Goal: Task Accomplishment & Management: Use online tool/utility

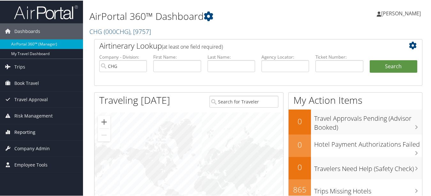
click at [33, 127] on span "Reporting" at bounding box center [24, 131] width 21 height 16
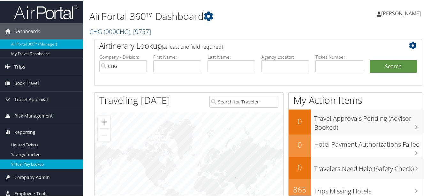
click at [31, 162] on link "Virtual Pay Lookup" at bounding box center [41, 164] width 83 height 10
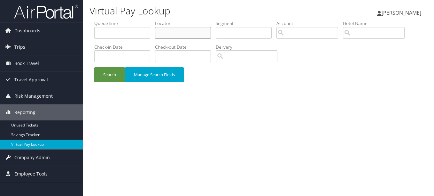
click at [175, 29] on input "text" at bounding box center [183, 33] width 56 height 12
paste input "QQCRRJ"
click at [94, 67] on button "Search" at bounding box center [109, 74] width 31 height 15
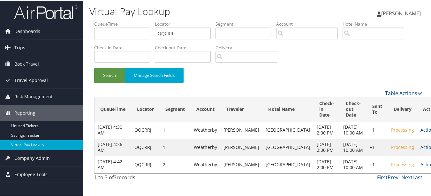
click at [421, 167] on link "Actions" at bounding box center [431, 163] width 20 height 6
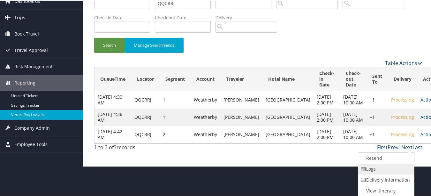
click at [395, 168] on link "Logs" at bounding box center [386, 168] width 55 height 11
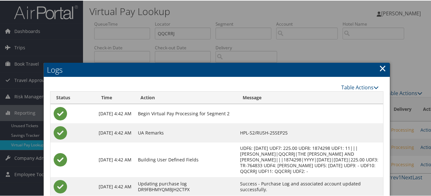
click at [385, 68] on h2 "Logs" at bounding box center [217, 69] width 346 height 14
click at [384, 68] on link "×" at bounding box center [382, 67] width 7 height 13
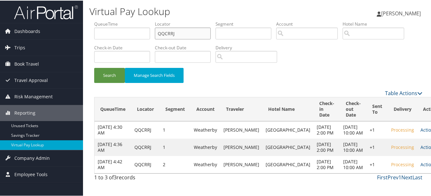
drag, startPoint x: 203, startPoint y: 35, endPoint x: 109, endPoint y: 25, distance: 94.2
click at [109, 20] on ul "QueueTime Locator QQCRRJ Segment Account Traveler Hotel Name Check-in Date Chec…" at bounding box center [258, 20] width 329 height 0
paste input "EUIXGA"
click at [94, 67] on button "Search" at bounding box center [109, 74] width 31 height 15
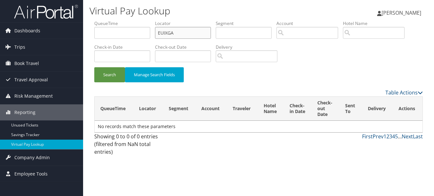
type input "EUIXGA"
click at [94, 67] on button "Search" at bounding box center [109, 74] width 31 height 15
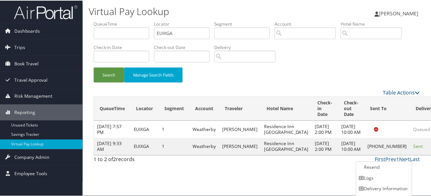
scroll to position [10, 0]
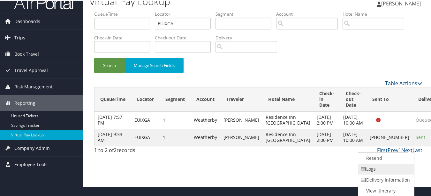
click at [398, 164] on link "Logs" at bounding box center [386, 168] width 55 height 11
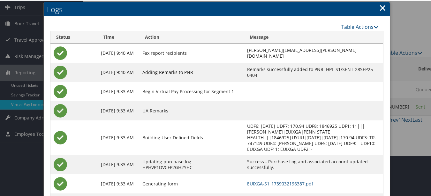
scroll to position [74, 0]
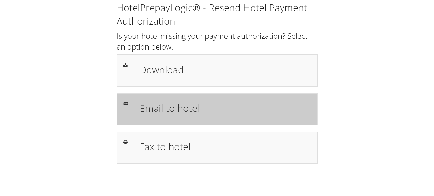
click at [212, 120] on div "Email to hotel" at bounding box center [217, 109] width 201 height 32
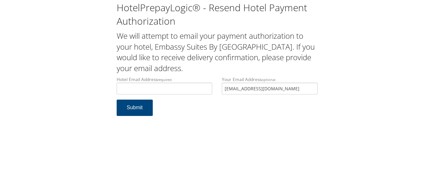
click at [224, 87] on input "[EMAIL_ADDRESS][DOMAIN_NAME]" at bounding box center [270, 88] width 96 height 12
click at [136, 86] on input "Hotel Email Address required" at bounding box center [165, 88] width 96 height 12
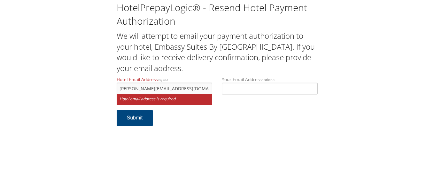
type input "g.taylor@hospitalityamerica.com"
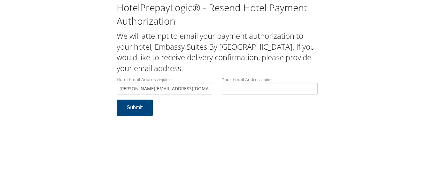
click at [176, 111] on form "Hotel Email Address required g.taylor@hospitalityamerica.com Hotel email addres…" at bounding box center [217, 99] width 201 height 46
click at [136, 111] on button "Submit" at bounding box center [135, 107] width 36 height 16
drag, startPoint x: 190, startPoint y: 89, endPoint x: 105, endPoint y: 83, distance: 84.9
click at [105, 83] on div "HotelPrepayLogic® - Resend Hotel Payment Authorization We will attempt to email…" at bounding box center [216, 61] width 421 height 122
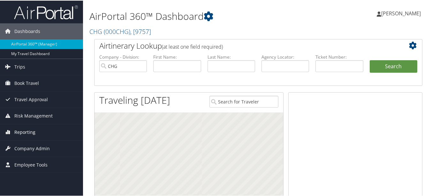
click at [38, 127] on link "Reporting" at bounding box center [41, 131] width 83 height 16
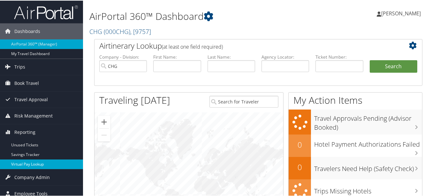
click at [45, 161] on link "Virtual Pay Lookup" at bounding box center [41, 164] width 83 height 10
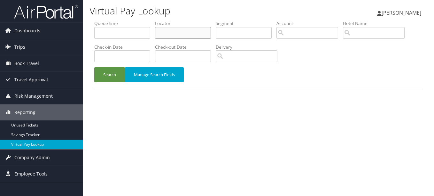
click at [181, 29] on input "text" at bounding box center [183, 33] width 56 height 12
paste input "DKRBDN"
click at [94, 67] on button "Search" at bounding box center [109, 74] width 31 height 15
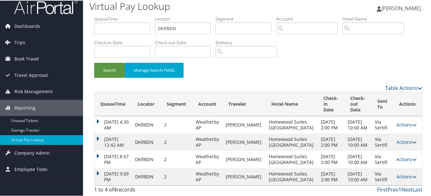
click at [413, 174] on icon at bounding box center [415, 176] width 4 height 4
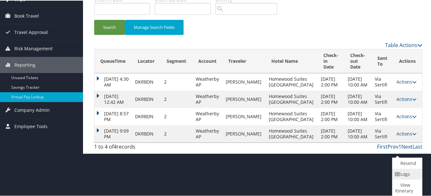
click at [409, 174] on link "Logs" at bounding box center [407, 173] width 28 height 11
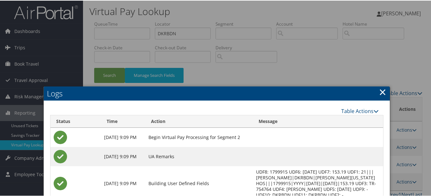
click at [379, 94] on link "×" at bounding box center [382, 91] width 7 height 13
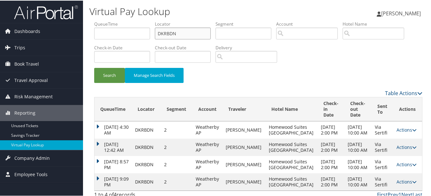
drag, startPoint x: 190, startPoint y: 31, endPoint x: 96, endPoint y: 34, distance: 94.3
click at [103, 20] on ul "QueueTime Locator DKRBDN Segment Account Traveler Hotel Name Check-in Date Chec…" at bounding box center [258, 20] width 329 height 0
paste input "LTAEMD"
click at [94, 67] on button "Search" at bounding box center [109, 74] width 31 height 15
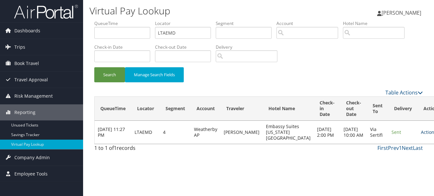
click at [421, 135] on link "Actions" at bounding box center [431, 132] width 20 height 6
click at [395, 154] on link "Logs" at bounding box center [396, 155] width 40 height 11
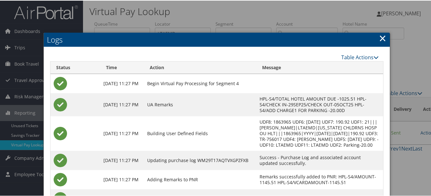
click at [391, 43] on div at bounding box center [217, 98] width 434 height 196
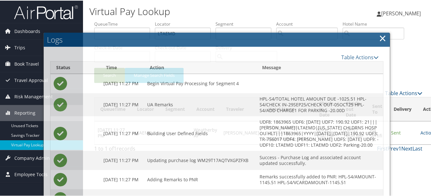
click at [384, 40] on h2 "Logs" at bounding box center [217, 39] width 346 height 14
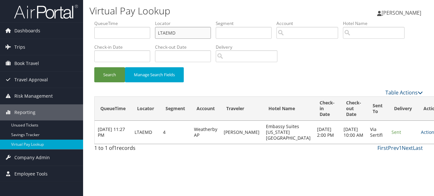
drag, startPoint x: 202, startPoint y: 33, endPoint x: 115, endPoint y: 35, distance: 86.6
click at [120, 20] on ul "QueueTime Locator LTAEMD Segment Account Traveler Hotel Name Check-in Date Chec…" at bounding box center [258, 20] width 329 height 0
paste input "YTAXFF"
click at [94, 67] on button "Search" at bounding box center [109, 74] width 31 height 15
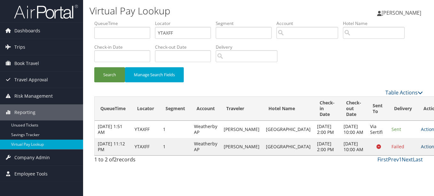
click at [421, 149] on link "Actions" at bounding box center [431, 146] width 20 height 6
click at [400, 170] on link "Logs" at bounding box center [395, 175] width 40 height 11
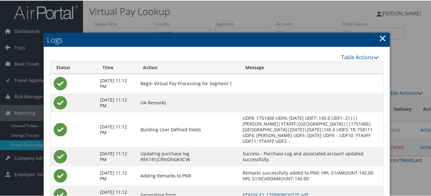
drag, startPoint x: 372, startPoint y: 36, endPoint x: 379, endPoint y: 36, distance: 7.0
click at [372, 36] on h2 "Logs" at bounding box center [217, 39] width 346 height 14
click at [379, 36] on link "×" at bounding box center [382, 37] width 7 height 13
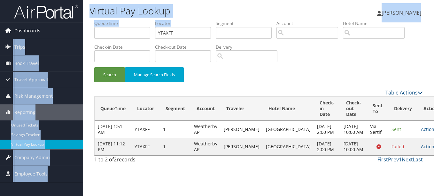
drag, startPoint x: 207, startPoint y: 24, endPoint x: 56, endPoint y: 27, distance: 151.8
click at [56, 27] on div "Dashboards AirPortal 360™ (Manager) My Travel Dashboard Trips Airtinerary® Look…" at bounding box center [217, 98] width 434 height 196
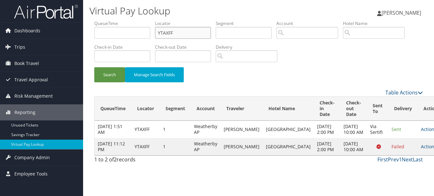
drag, startPoint x: 56, startPoint y: 27, endPoint x: 182, endPoint y: 29, distance: 126.6
click at [167, 28] on input "YTAXFF" at bounding box center [183, 33] width 56 height 12
drag, startPoint x: 189, startPoint y: 32, endPoint x: 114, endPoint y: 32, distance: 74.5
click at [114, 20] on ul "QueueTime Locator YTAXFF Segment Account Traveler Hotel Name Check-in Date Chec…" at bounding box center [258, 20] width 329 height 0
paste input "GGYLNM"
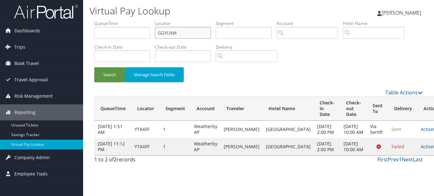
click at [94, 67] on button "Search" at bounding box center [109, 74] width 31 height 15
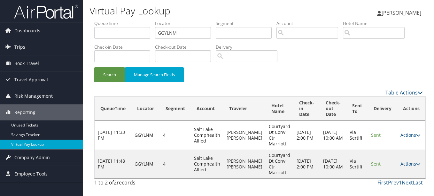
click at [405, 158] on td "Actions Resend Logs View Itinerary" at bounding box center [411, 163] width 28 height 29
click at [401, 160] on link "Actions" at bounding box center [410, 163] width 20 height 6
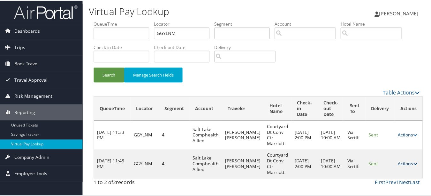
scroll to position [16, 0]
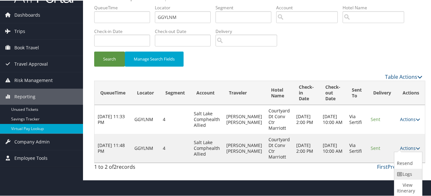
click at [402, 177] on link "Logs" at bounding box center [408, 173] width 26 height 11
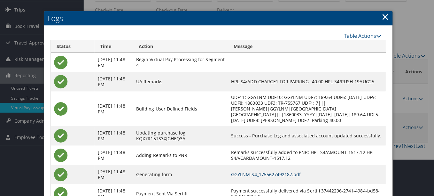
scroll to position [0, 0]
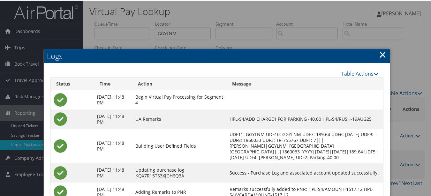
click at [381, 55] on link "×" at bounding box center [382, 53] width 7 height 13
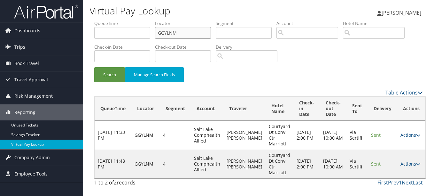
drag, startPoint x: 195, startPoint y: 28, endPoint x: 84, endPoint y: 28, distance: 110.9
click at [84, 28] on div "Virtual Pay Lookup Luke Perry Luke Perry My Settings Travel Agency Contacts Vie…" at bounding box center [258, 98] width 351 height 196
paste input "FWXTZX"
type input "FWXTZX"
click at [94, 67] on button "Search" at bounding box center [109, 74] width 31 height 15
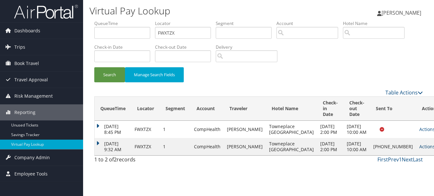
click at [419, 149] on link "Actions" at bounding box center [429, 146] width 20 height 6
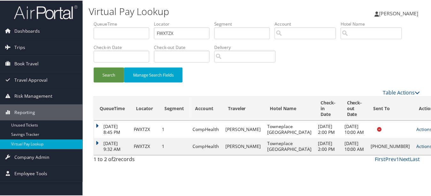
scroll to position [7, 0]
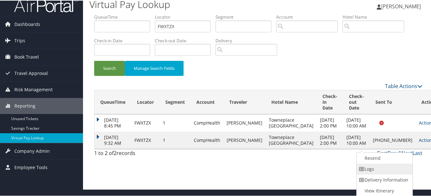
click at [390, 167] on link "Logs" at bounding box center [384, 168] width 55 height 11
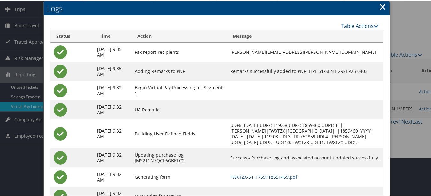
scroll to position [0, 0]
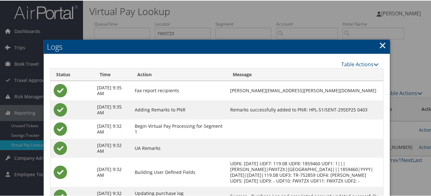
click at [379, 41] on link "×" at bounding box center [382, 44] width 7 height 13
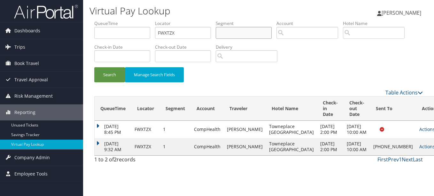
paste input "NZBLTL"
drag, startPoint x: 218, startPoint y: 32, endPoint x: 158, endPoint y: 30, distance: 60.5
click at [158, 20] on ul "QueueTime Locator FWXTZX Segment NZBLTL Account Traveler Hotel Name Check-in Da…" at bounding box center [258, 20] width 329 height 0
type input "NZBLTL"
click at [204, 30] on input "FWXTZX" at bounding box center [183, 33] width 56 height 12
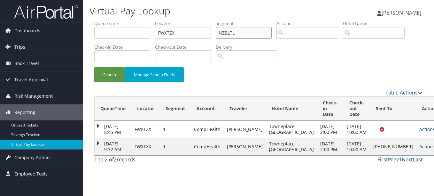
drag, startPoint x: 260, startPoint y: 34, endPoint x: 171, endPoint y: 33, distance: 89.2
click at [171, 20] on ul "QueueTime Locator FWXTZX Segment NZBLTL Account Traveler Hotel Name Check-in Da…" at bounding box center [258, 20] width 329 height 0
drag, startPoint x: 178, startPoint y: 34, endPoint x: 151, endPoint y: 34, distance: 26.8
click at [151, 20] on ul "QueueTime Locator FWXTZX Segment Account Traveler Hotel Name Check-in Date Chec…" at bounding box center [258, 20] width 329 height 0
paste input "NZBLTL"
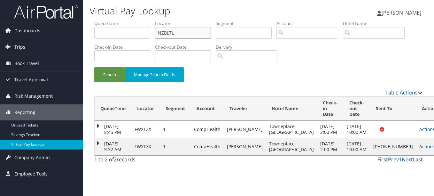
click at [94, 67] on button "Search" at bounding box center [109, 74] width 31 height 15
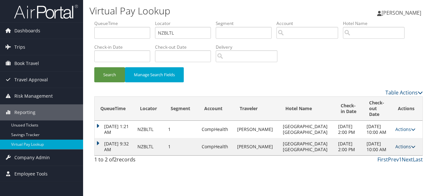
click at [405, 149] on link "Actions" at bounding box center [405, 146] width 20 height 6
click at [398, 167] on link "Logs" at bounding box center [390, 169] width 40 height 11
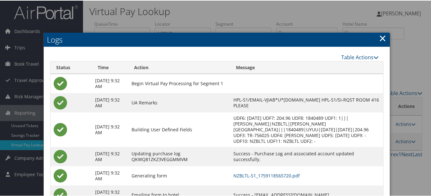
click at [379, 35] on link "×" at bounding box center [382, 37] width 7 height 13
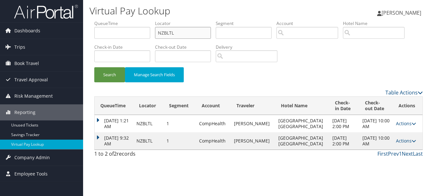
paste input "SAZPIR"
drag, startPoint x: 194, startPoint y: 34, endPoint x: 138, endPoint y: 32, distance: 56.0
click at [138, 20] on ul "QueueTime Locator SAZPIR Segment Account Traveler Hotel Name Check-in Date Chec…" at bounding box center [258, 20] width 329 height 0
click at [94, 67] on button "Search" at bounding box center [109, 74] width 31 height 15
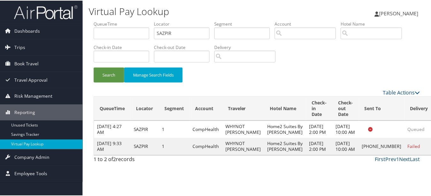
scroll to position [16, 0]
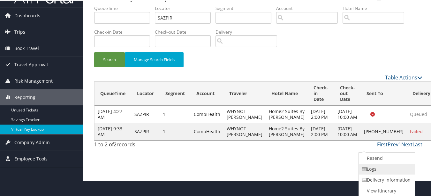
drag, startPoint x: 403, startPoint y: 164, endPoint x: 388, endPoint y: 164, distance: 14.7
click at [402, 164] on link "Logs" at bounding box center [386, 168] width 55 height 11
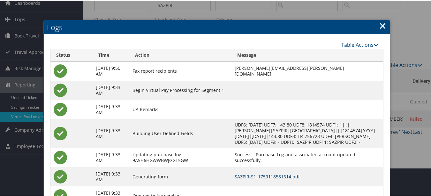
scroll to position [0, 0]
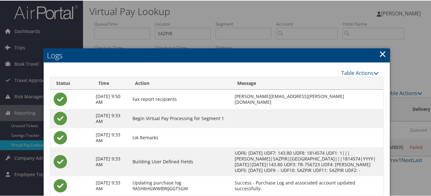
click at [381, 48] on link "×" at bounding box center [382, 53] width 7 height 13
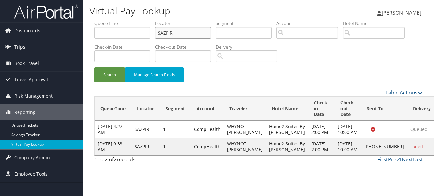
drag, startPoint x: 182, startPoint y: 29, endPoint x: 63, endPoint y: 16, distance: 118.9
click at [85, 20] on div "Virtual Pay Lookup Luke Perry Luke Perry My Settings Travel Agency Contacts Vie…" at bounding box center [258, 98] width 351 height 196
paste input "EZMUPE"
click at [94, 67] on button "Search" at bounding box center [109, 74] width 31 height 15
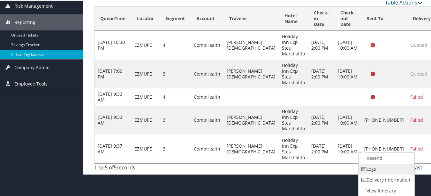
click at [399, 171] on link "Logs" at bounding box center [386, 168] width 55 height 11
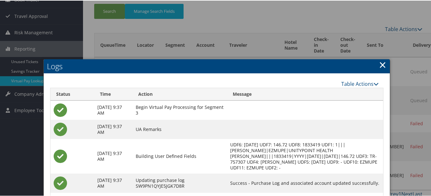
scroll to position [8, 0]
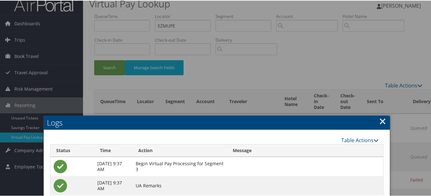
click at [383, 110] on div at bounding box center [217, 98] width 434 height 196
click at [381, 120] on link "×" at bounding box center [382, 120] width 7 height 13
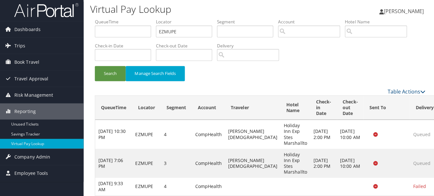
scroll to position [0, 0]
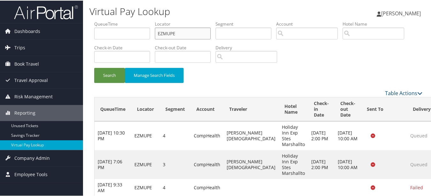
drag, startPoint x: 181, startPoint y: 34, endPoint x: 101, endPoint y: 32, distance: 79.9
click at [101, 20] on ul "QueueTime Locator EZMUPE Segment Account Traveler Hotel Name Check-in Date Chec…" at bounding box center [258, 20] width 329 height 0
paste input "UPVKXT"
click at [94, 67] on button "Search" at bounding box center [109, 74] width 31 height 15
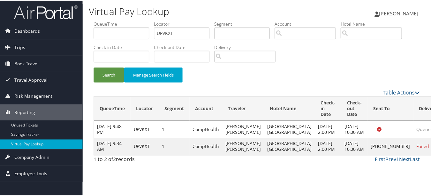
scroll to position [10, 0]
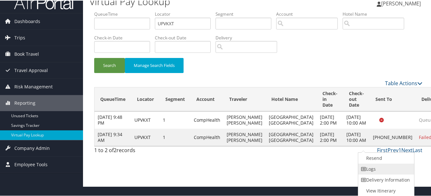
click at [398, 165] on link "Logs" at bounding box center [386, 168] width 55 height 11
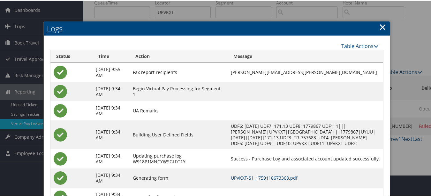
scroll to position [0, 0]
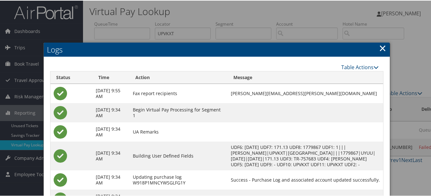
click at [381, 53] on link "×" at bounding box center [382, 47] width 7 height 13
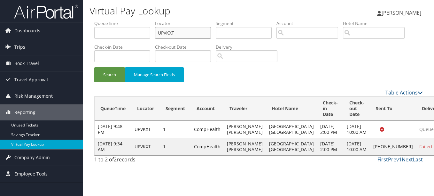
paste input "DIIIPZ"
drag, startPoint x: 197, startPoint y: 35, endPoint x: 132, endPoint y: 29, distance: 65.1
click at [133, 20] on ul "QueueTime Locator DIIIPZ Segment Account Traveler Hotel Name Check-in Date Chec…" at bounding box center [258, 20] width 329 height 0
click at [94, 67] on button "Search" at bounding box center [109, 74] width 31 height 15
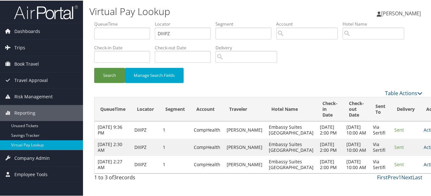
click at [424, 167] on link "Actions" at bounding box center [434, 163] width 20 height 6
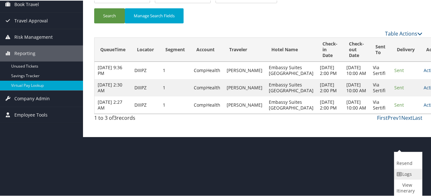
click at [396, 172] on link "Logs" at bounding box center [408, 173] width 27 height 11
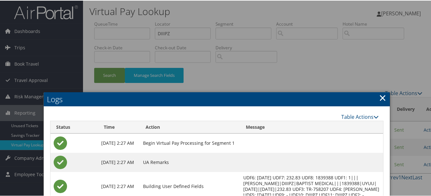
click at [386, 98] on h2 "Logs" at bounding box center [217, 98] width 346 height 14
click at [384, 97] on link "×" at bounding box center [382, 96] width 7 height 13
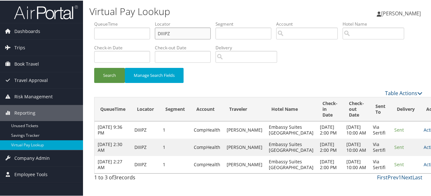
paste input "IHHWWX"
drag, startPoint x: 201, startPoint y: 34, endPoint x: 112, endPoint y: 34, distance: 88.2
click at [112, 20] on ul "QueueTime Locator IHHWWX Segment Account Traveler Hotel Name Check-in Date Chec…" at bounding box center [258, 20] width 329 height 0
type input "."
click at [94, 67] on button "Search" at bounding box center [109, 74] width 31 height 15
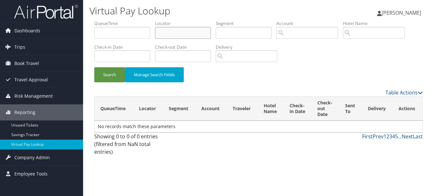
paste input "IHHWWX"
click at [94, 67] on button "Search" at bounding box center [109, 74] width 31 height 15
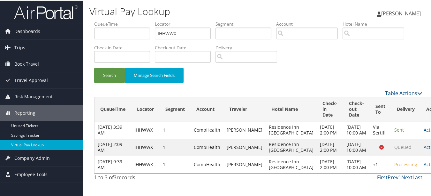
click at [424, 167] on link "Actions" at bounding box center [434, 163] width 20 height 6
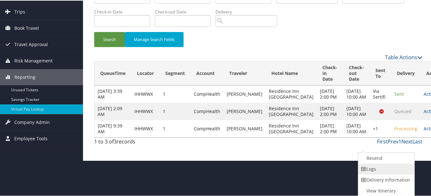
click at [388, 167] on link "Logs" at bounding box center [386, 168] width 55 height 11
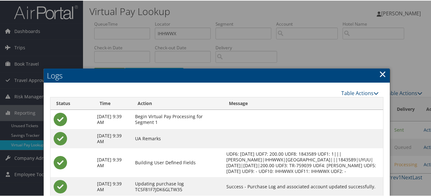
click at [382, 76] on link "×" at bounding box center [382, 73] width 7 height 13
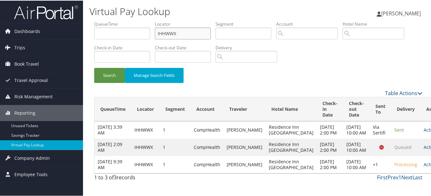
paste input "WBTCNN"
drag, startPoint x: 194, startPoint y: 33, endPoint x: 107, endPoint y: 32, distance: 86.9
click at [107, 20] on ul "QueueTime Locator WBTCNN Segment Account Traveler Hotel Name Check-in Date Chec…" at bounding box center [258, 20] width 329 height 0
click at [94, 67] on button "Search" at bounding box center [109, 74] width 31 height 15
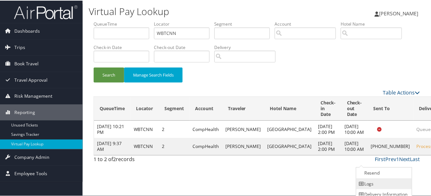
scroll to position [16, 0]
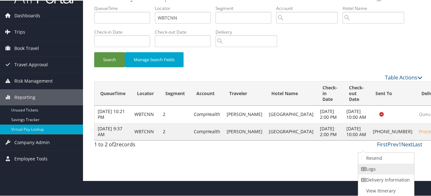
click at [403, 170] on link "Logs" at bounding box center [386, 168] width 55 height 11
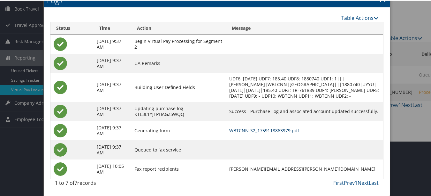
scroll to position [0, 0]
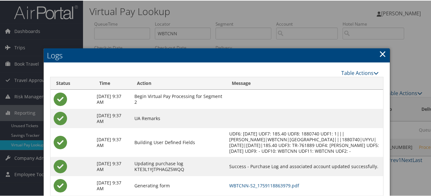
drag, startPoint x: 384, startPoint y: 54, endPoint x: 368, endPoint y: 57, distance: 15.7
click at [384, 54] on link "×" at bounding box center [382, 53] width 7 height 13
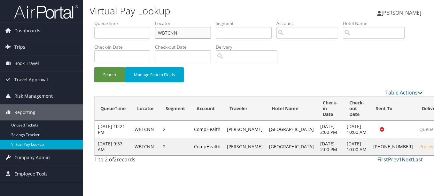
drag, startPoint x: 182, startPoint y: 30, endPoint x: 116, endPoint y: 30, distance: 65.8
click at [116, 20] on ul "QueueTime Locator WBTCNN Segment Account Traveler Hotel Name Check-in Date Chec…" at bounding box center [258, 20] width 329 height 0
paste input "AWZMUI"
click at [94, 67] on button "Search" at bounding box center [109, 74] width 31 height 15
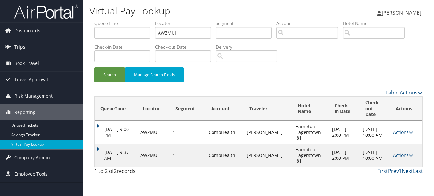
click at [398, 152] on td "Actions Resend Logs View Itinerary" at bounding box center [406, 154] width 33 height 23
click at [400, 152] on link "Actions" at bounding box center [403, 155] width 20 height 6
click at [395, 168] on link "Logs" at bounding box center [390, 169] width 40 height 11
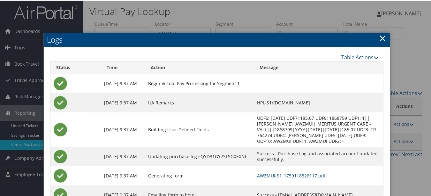
click at [380, 36] on link "×" at bounding box center [382, 37] width 7 height 13
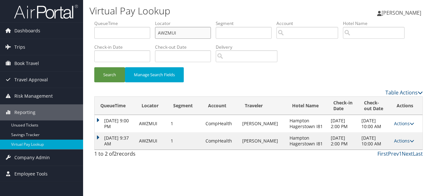
drag, startPoint x: 187, startPoint y: 32, endPoint x: 126, endPoint y: 30, distance: 61.4
click at [128, 20] on ul "QueueTime Locator AWZMUI Segment Account Traveler Hotel Name Check-in Date Chec…" at bounding box center [258, 20] width 329 height 0
paste input "AJYIKX"
click at [94, 67] on button "Search" at bounding box center [109, 74] width 31 height 15
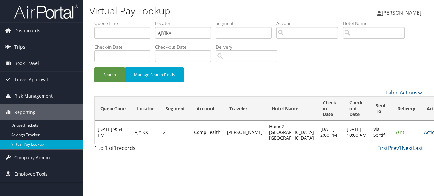
click at [424, 132] on link "Actions" at bounding box center [434, 132] width 20 height 6
click at [393, 152] on link "Logs" at bounding box center [396, 152] width 40 height 11
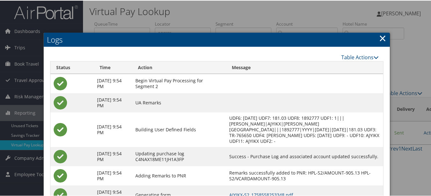
click at [371, 35] on h2 "Logs" at bounding box center [217, 39] width 346 height 14
click at [379, 36] on link "×" at bounding box center [382, 37] width 7 height 13
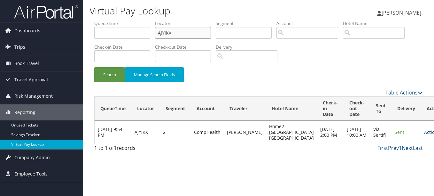
drag, startPoint x: 170, startPoint y: 32, endPoint x: 144, endPoint y: 32, distance: 26.5
click at [144, 20] on ul "QueueTime Locator AJYIKX Segment Account Traveler Hotel Name Check-in Date Chec…" at bounding box center [258, 20] width 329 height 0
paste input "YHDYMF"
click at [94, 67] on button "Search" at bounding box center [109, 74] width 31 height 15
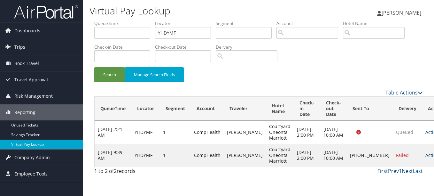
click at [425, 157] on link "Actions" at bounding box center [435, 155] width 20 height 6
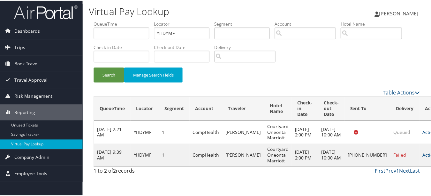
scroll to position [10, 0]
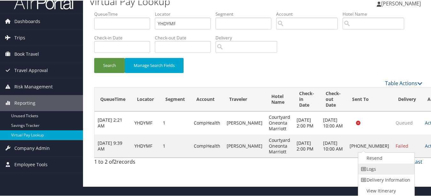
click at [381, 169] on link "Logs" at bounding box center [386, 168] width 55 height 11
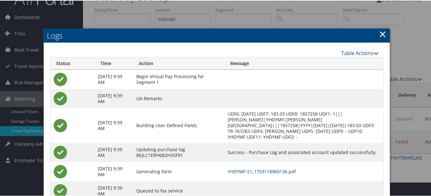
scroll to position [0, 0]
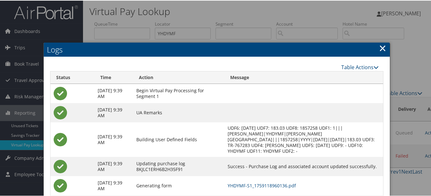
click at [379, 44] on link "×" at bounding box center [382, 47] width 7 height 13
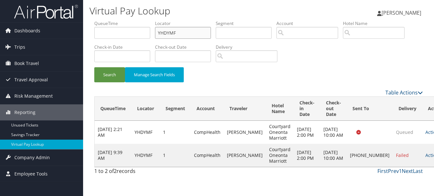
paste input "WSRGDA"
drag, startPoint x: 185, startPoint y: 29, endPoint x: 124, endPoint y: 28, distance: 61.4
click at [124, 20] on ul "QueueTime Locator WSRGDA Segment Account Traveler Hotel Name Check-in Date Chec…" at bounding box center [258, 20] width 329 height 0
click at [94, 67] on button "Search" at bounding box center [109, 74] width 31 height 15
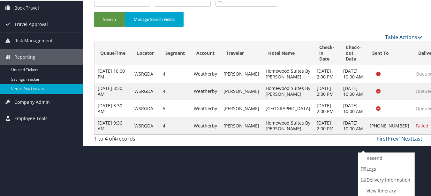
click at [394, 172] on link "Logs" at bounding box center [386, 168] width 55 height 11
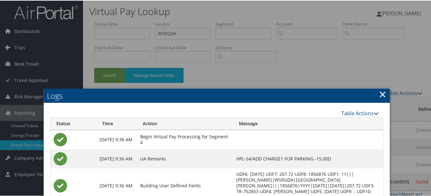
click at [382, 99] on link "×" at bounding box center [382, 93] width 7 height 13
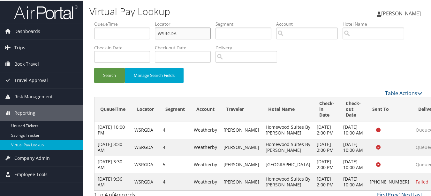
drag, startPoint x: 181, startPoint y: 32, endPoint x: 147, endPoint y: 32, distance: 34.5
click at [148, 20] on ul "QueueTime Locator WSRGDA Segment Account Traveler Hotel Name Check-in Date Chec…" at bounding box center [258, 20] width 329 height 0
click at [94, 67] on button "Search" at bounding box center [109, 74] width 31 height 15
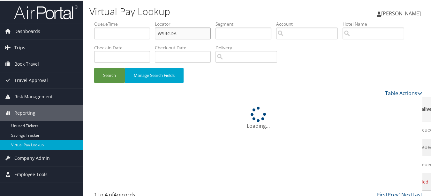
click at [94, 67] on button "Search" at bounding box center [109, 74] width 31 height 15
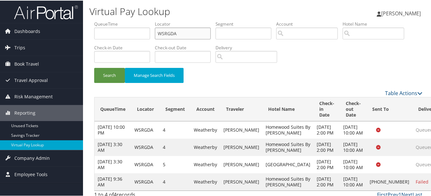
click at [177, 29] on input "WSRGDA" at bounding box center [183, 33] width 56 height 12
drag, startPoint x: 182, startPoint y: 34, endPoint x: 125, endPoint y: 29, distance: 56.8
click at [125, 20] on ul "QueueTime Locator WSRGDA Segment Account Traveler Hotel Name Check-in Date Chec…" at bounding box center [258, 20] width 329 height 0
paste input "YHDYMF"
click at [94, 67] on button "Search" at bounding box center [109, 74] width 31 height 15
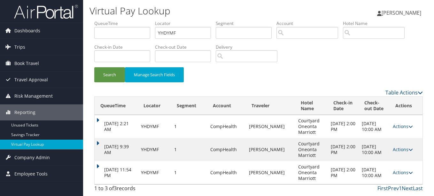
click at [99, 167] on td "Sep 29, 2025 11:54 PM" at bounding box center [116, 172] width 43 height 23
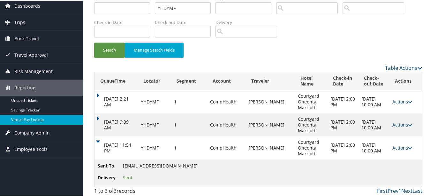
scroll to position [27, 0]
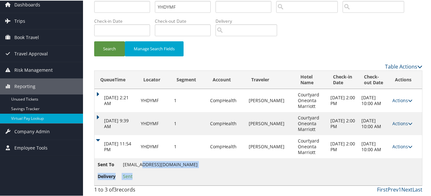
drag, startPoint x: 194, startPoint y: 162, endPoint x: 141, endPoint y: 161, distance: 52.4
click at [141, 161] on td "Sent To frontdesk.cyoneonta@gmail.com Delivery Sent" at bounding box center [259, 170] width 328 height 27
drag, startPoint x: 141, startPoint y: 161, endPoint x: 160, endPoint y: 174, distance: 22.3
click at [160, 174] on li "Delivery Sent" at bounding box center [148, 176] width 100 height 12
drag, startPoint x: 123, startPoint y: 162, endPoint x: 191, endPoint y: 165, distance: 68.5
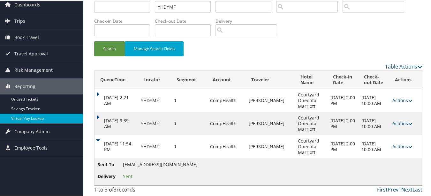
click at [191, 165] on span "frontdesk.cyoneonta@gmail.com" at bounding box center [160, 163] width 75 height 6
copy span "frontdesk.cyoneonta@gmail.com"
click at [393, 144] on link "Actions" at bounding box center [403, 146] width 20 height 6
click at [400, 165] on link "Logs" at bounding box center [405, 165] width 32 height 11
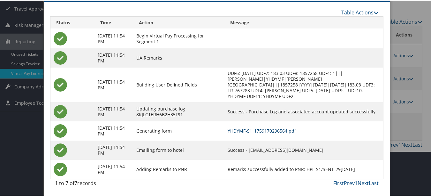
scroll to position [0, 0]
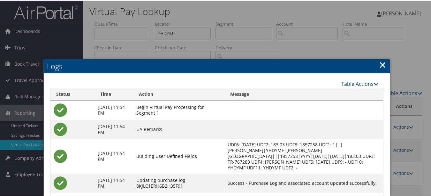
click at [382, 60] on link "×" at bounding box center [382, 64] width 7 height 13
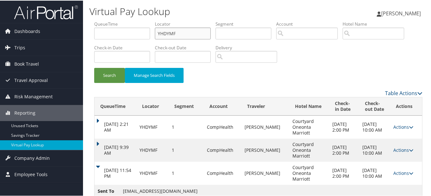
drag, startPoint x: 199, startPoint y: 34, endPoint x: 117, endPoint y: 33, distance: 82.5
click at [118, 20] on ul "QueueTime Locator YHDYMF Segment Account Traveler Hotel Name Check-in Date Chec…" at bounding box center [258, 20] width 329 height 0
paste input "IEVDNG"
click at [94, 67] on button "Search" at bounding box center [109, 74] width 31 height 15
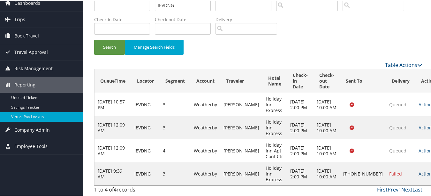
click at [419, 170] on link "Actions" at bounding box center [429, 173] width 20 height 6
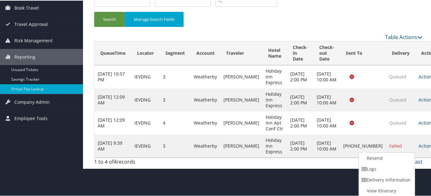
click at [403, 173] on link "Logs" at bounding box center [386, 168] width 55 height 11
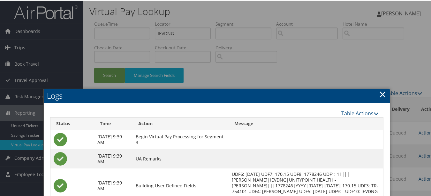
drag, startPoint x: 380, startPoint y: 95, endPoint x: 277, endPoint y: 68, distance: 106.0
click at [379, 95] on link "×" at bounding box center [382, 93] width 7 height 13
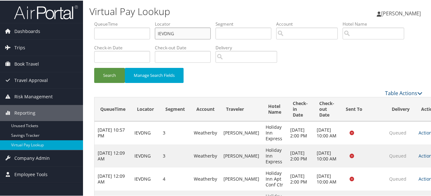
paste input "EYZWUP"
drag, startPoint x: 190, startPoint y: 35, endPoint x: 131, endPoint y: 35, distance: 59.1
click at [131, 20] on ul "QueueTime Locator IEVDNG Segment Account Traveler Hotel Name Check-in Date Chec…" at bounding box center [258, 20] width 329 height 0
click at [94, 67] on button "Search" at bounding box center [109, 74] width 31 height 15
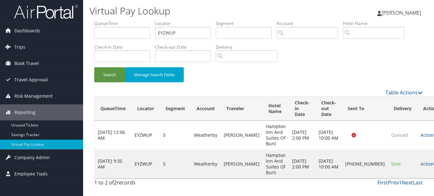
click at [418, 161] on td "Actions Resend Logs Delivery Information View Itinerary" at bounding box center [431, 163] width 28 height 29
click at [434, 164] on icon at bounding box center [438, 163] width 4 height 4
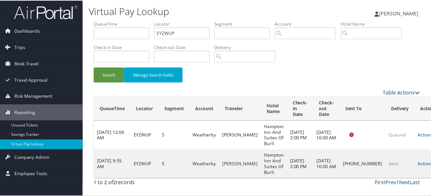
scroll to position [16, 0]
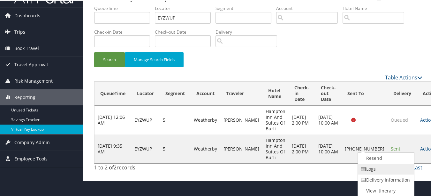
drag, startPoint x: 403, startPoint y: 168, endPoint x: 395, endPoint y: 168, distance: 7.7
click at [402, 168] on link "Logs" at bounding box center [385, 168] width 55 height 11
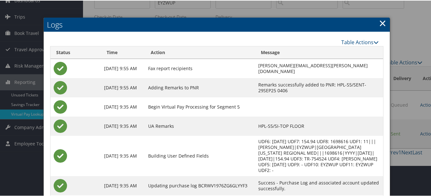
scroll to position [0, 0]
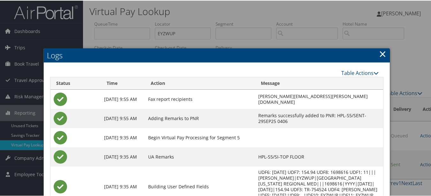
click at [379, 53] on link "×" at bounding box center [382, 53] width 7 height 13
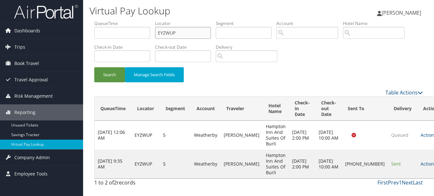
drag, startPoint x: 190, startPoint y: 34, endPoint x: 84, endPoint y: 33, distance: 105.5
click at [84, 33] on div "Virtual Pay Lookup Luke Perry Luke Perry My Settings Travel Agency Contacts Vie…" at bounding box center [258, 98] width 351 height 196
paste input "NRRULY"
type input "NRRULY"
click at [94, 67] on button "Search" at bounding box center [109, 74] width 31 height 15
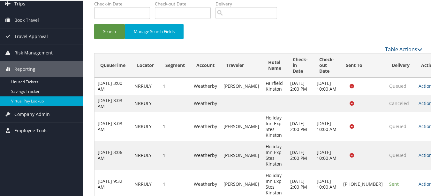
scroll to position [91, 0]
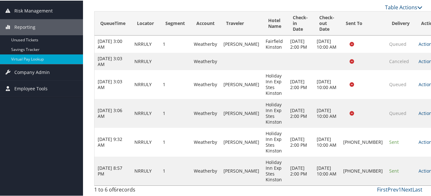
click at [416, 167] on td "Actions Resend Logs Delivery Information View Itinerary" at bounding box center [430, 170] width 28 height 29
click at [419, 167] on link "Actions" at bounding box center [429, 170] width 20 height 6
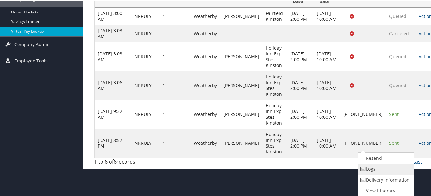
click at [390, 169] on link "Logs" at bounding box center [385, 168] width 55 height 11
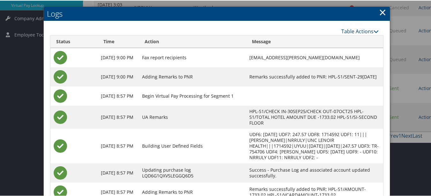
scroll to position [191, 0]
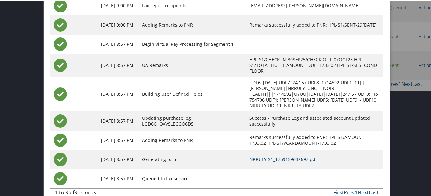
click at [266, 155] on link "NRRULY-S1_1759159632697.pdf" at bounding box center [284, 158] width 68 height 6
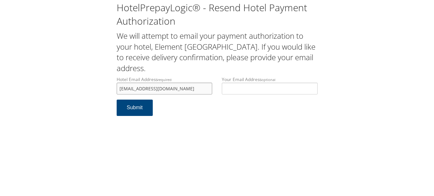
click at [138, 88] on input "[EMAIL_ADDRESS][DOMAIN_NAME]" at bounding box center [165, 88] width 96 height 12
drag, startPoint x: 119, startPoint y: 88, endPoint x: 223, endPoint y: 98, distance: 104.3
click at [223, 98] on div "Hotel Email Address required [EMAIL_ADDRESS][DOMAIN_NAME] Hotel email address i…" at bounding box center [217, 87] width 211 height 23
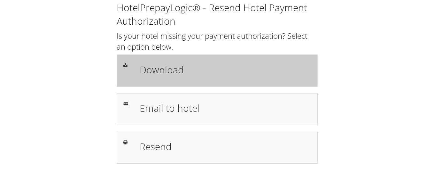
click at [183, 74] on h1 "Download" at bounding box center [225, 69] width 171 height 14
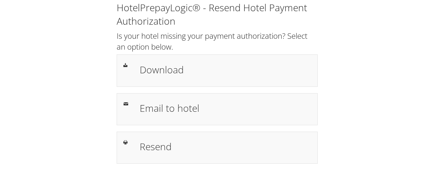
click at [354, 113] on div "HotelPrepayLogic® - Resend Hotel Payment Authorization Is your hotel missing yo…" at bounding box center [216, 85] width 421 height 170
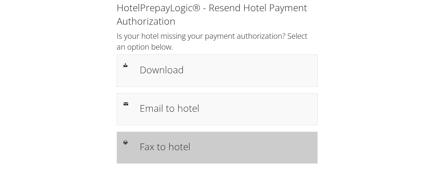
click at [166, 144] on h1 "Fax to hotel" at bounding box center [225, 146] width 171 height 14
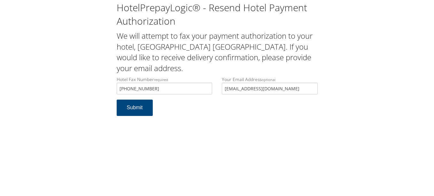
click at [221, 76] on div "Your Email Address optional [EMAIL_ADDRESS][DOMAIN_NAME]" at bounding box center [269, 87] width 105 height 23
click at [117, 99] on button "Submit" at bounding box center [135, 107] width 36 height 16
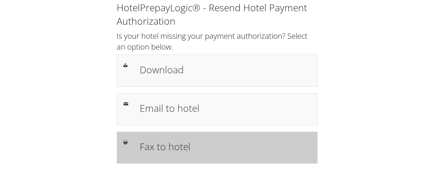
click at [185, 139] on div "Fax to hotel" at bounding box center [225, 147] width 181 height 19
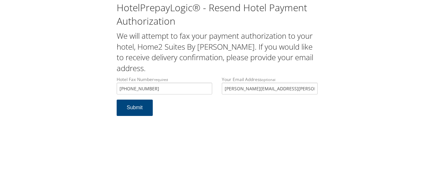
click at [221, 90] on div "Your Email Address optional [PERSON_NAME][EMAIL_ADDRESS][PERSON_NAME][DOMAIN_NA…" at bounding box center [269, 87] width 105 height 23
click at [117, 99] on button "Submit" at bounding box center [135, 107] width 36 height 16
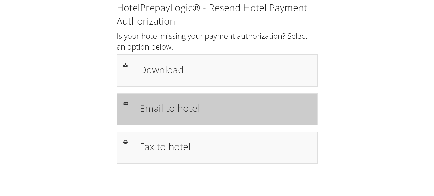
click at [179, 97] on div "Email to hotel" at bounding box center [217, 109] width 201 height 32
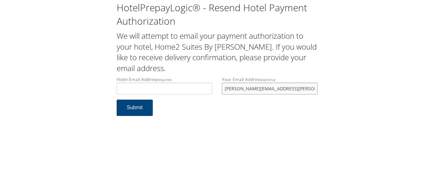
drag, startPoint x: 285, startPoint y: 91, endPoint x: 222, endPoint y: 87, distance: 63.1
click at [222, 87] on input "james.whynot@gmail.com" at bounding box center [270, 88] width 96 height 12
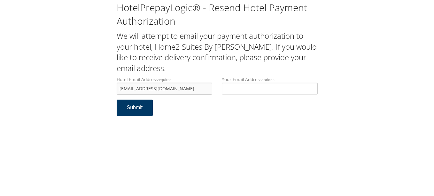
type input "home2beaufortsc@gmail.com"
click at [133, 109] on button "Submit" at bounding box center [135, 107] width 36 height 16
drag, startPoint x: 186, startPoint y: 89, endPoint x: 119, endPoint y: 90, distance: 66.8
click at [119, 90] on input "home2beaufortsc@gmail.com" at bounding box center [165, 88] width 96 height 12
click at [197, 92] on input "home2beaufortsc@gmail.com" at bounding box center [165, 88] width 96 height 12
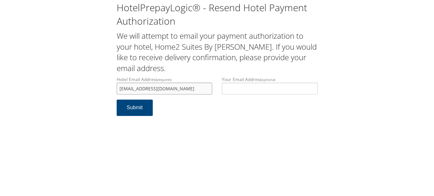
click at [197, 92] on input "home2beaufortsc@gmail.com" at bounding box center [165, 88] width 96 height 12
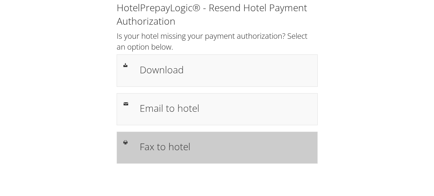
click at [201, 143] on h1 "Fax to hotel" at bounding box center [225, 146] width 171 height 14
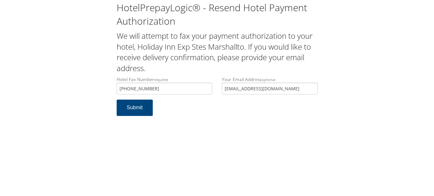
click at [224, 87] on input "[EMAIL_ADDRESS][DOMAIN_NAME]" at bounding box center [270, 88] width 96 height 12
click at [117, 99] on button "Submit" at bounding box center [135, 107] width 36 height 16
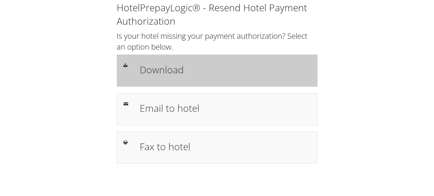
click at [211, 65] on h1 "Download" at bounding box center [225, 69] width 171 height 14
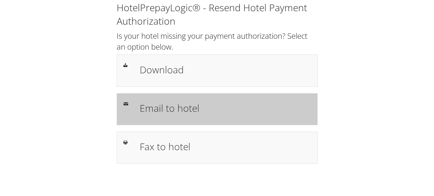
click at [229, 104] on h1 "Email to hotel" at bounding box center [225, 108] width 171 height 14
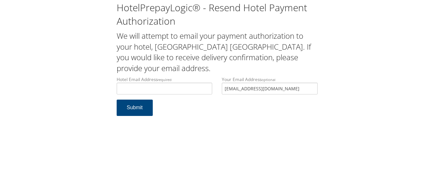
click at [221, 91] on div "Your Email Address optional janedebbie@gmail.com" at bounding box center [269, 87] width 105 height 23
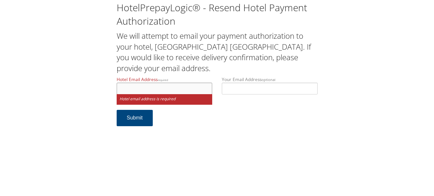
click at [169, 87] on input "Hotel Email Address required" at bounding box center [165, 88] width 96 height 12
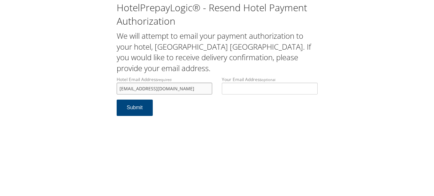
type input "hampton.frontdesk@yahoo.com"
drag, startPoint x: 215, startPoint y: 125, endPoint x: 214, endPoint y: 128, distance: 3.6
click at [215, 125] on div "HotelPrepayLogic® - Resend Hotel Payment Authorization We will attempt to email…" at bounding box center [217, 98] width 434 height 196
click at [149, 112] on button "Submit" at bounding box center [135, 107] width 36 height 16
drag, startPoint x: 199, startPoint y: 92, endPoint x: 103, endPoint y: 90, distance: 95.9
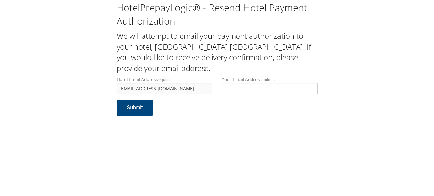
click at [103, 90] on div "HotelPrepayLogic® - Resend Hotel Payment Authorization We will attempt to email…" at bounding box center [216, 61] width 421 height 122
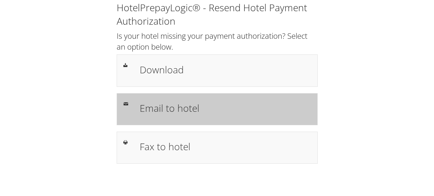
click at [179, 106] on h1 "Email to hotel" at bounding box center [225, 108] width 171 height 14
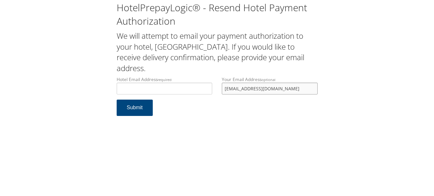
drag, startPoint x: 284, startPoint y: 92, endPoint x: 223, endPoint y: 89, distance: 61.8
click at [223, 89] on input "ronmoren@yahoo.com" at bounding box center [270, 88] width 96 height 12
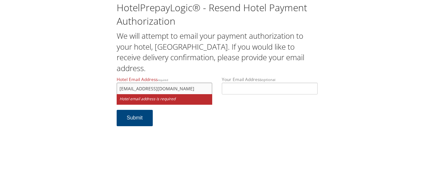
type input "159_fd@ivyhospitality.com"
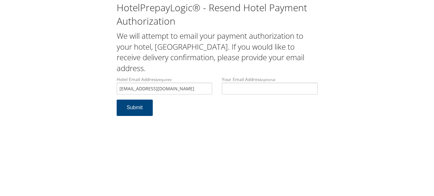
click at [219, 133] on div "HotelPrepayLogic® - Resend Hotel Payment Authorization We will attempt to email…" at bounding box center [217, 98] width 434 height 196
click at [131, 108] on button "Submit" at bounding box center [135, 107] width 36 height 16
drag, startPoint x: 196, startPoint y: 90, endPoint x: 104, endPoint y: 87, distance: 92.7
click at [104, 87] on div "HotelPrepayLogic® - Resend Hotel Payment Authorization We will attempt to email…" at bounding box center [216, 61] width 421 height 122
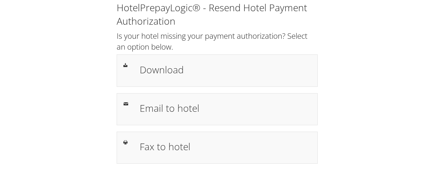
click at [348, 64] on div "HotelPrepayLogic® - Resend Hotel Payment Authorization Is your hotel missing yo…" at bounding box center [216, 85] width 421 height 170
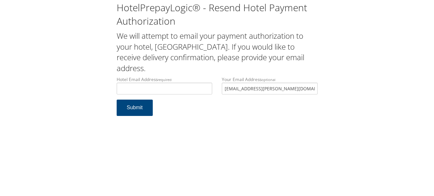
click at [204, 89] on div "Hotel Email Address required Hotel email address is required Your Email Address…" at bounding box center [217, 87] width 211 height 23
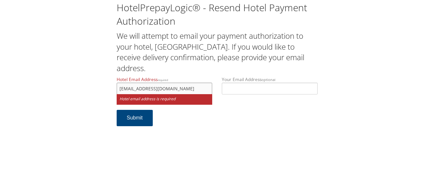
type input "[EMAIL_ADDRESS][DOMAIN_NAME]"
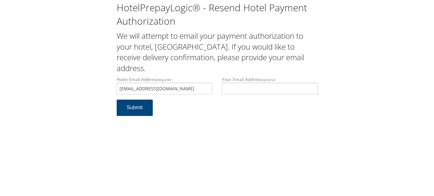
click at [206, 116] on form "Hotel Email Address required [EMAIL_ADDRESS][DOMAIN_NAME] Hotel email address i…" at bounding box center [217, 99] width 201 height 46
click at [133, 105] on button "Submit" at bounding box center [135, 107] width 36 height 16
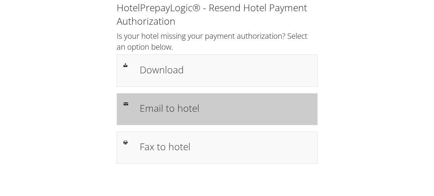
click at [178, 109] on h1 "Email to hotel" at bounding box center [225, 108] width 171 height 14
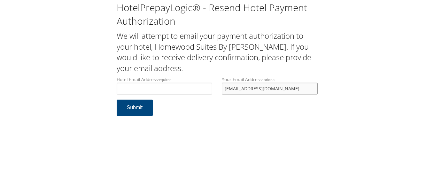
drag, startPoint x: 0, startPoint y: 0, endPoint x: 217, endPoint y: 89, distance: 234.7
click at [217, 89] on div "Your Email Address optional [EMAIL_ADDRESS][DOMAIN_NAME]" at bounding box center [269, 87] width 105 height 23
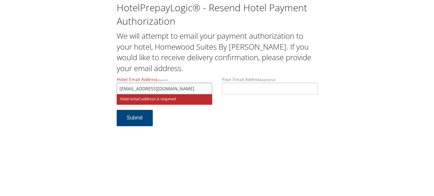
type input "[EMAIL_ADDRESS][DOMAIN_NAME]"
click at [232, 120] on form "Hotel Email Address required qkbdn505@gmail.com Hotel email address is required…" at bounding box center [217, 104] width 201 height 56
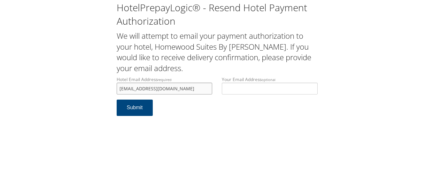
click at [125, 91] on input "qkbdn505@gmail.com" at bounding box center [165, 88] width 96 height 12
click at [126, 87] on input "qkbdn505@gmail.com" at bounding box center [165, 88] width 96 height 12
click at [129, 86] on input "qkbdn505@gmail.com" at bounding box center [165, 88] width 96 height 12
click at [132, 86] on input "[EMAIL_ADDRESS][DOMAIN_NAME]" at bounding box center [165, 88] width 96 height 12
click at [135, 112] on button "Submit" at bounding box center [135, 107] width 36 height 16
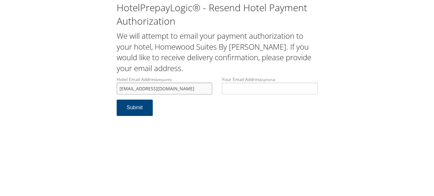
click at [182, 83] on input "[EMAIL_ADDRESS][DOMAIN_NAME]" at bounding box center [165, 88] width 96 height 12
click at [174, 85] on input "[EMAIL_ADDRESS][DOMAIN_NAME]" at bounding box center [165, 88] width 96 height 12
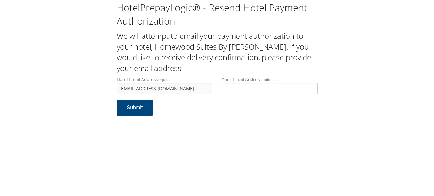
click at [174, 85] on input "[EMAIL_ADDRESS][DOMAIN_NAME]" at bounding box center [165, 88] width 96 height 12
click at [234, 114] on form "Hotel Email Address required qkbdn505@gmail.com Hotel email address is required…" at bounding box center [217, 99] width 201 height 46
click at [186, 86] on input "[EMAIL_ADDRESS][DOMAIN_NAME]" at bounding box center [165, 88] width 96 height 12
click at [186, 86] on input "qkbdn505@gmail.com" at bounding box center [165, 88] width 96 height 12
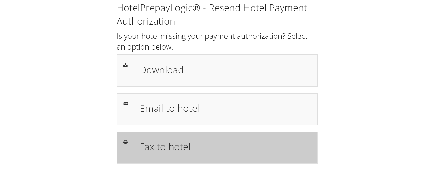
click at [177, 135] on div "Fax to hotel" at bounding box center [217, 147] width 201 height 32
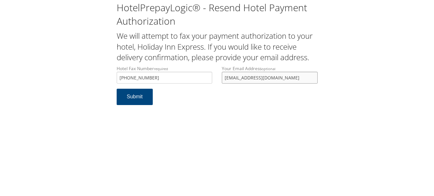
drag, startPoint x: 225, startPoint y: 79, endPoint x: 337, endPoint y: 79, distance: 111.9
click at [337, 79] on div "HotelPrepayLogic® - Resend Hotel Payment Authorization We will attempt to fax y…" at bounding box center [216, 55] width 421 height 111
click at [117, 89] on button "Submit" at bounding box center [135, 97] width 36 height 16
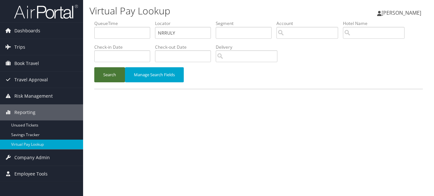
click at [114, 71] on button "Search" at bounding box center [109, 74] width 31 height 15
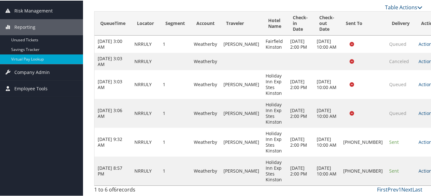
click at [419, 172] on link "Actions" at bounding box center [429, 170] width 20 height 6
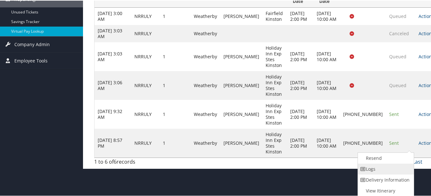
click at [392, 169] on link "Logs" at bounding box center [385, 168] width 55 height 11
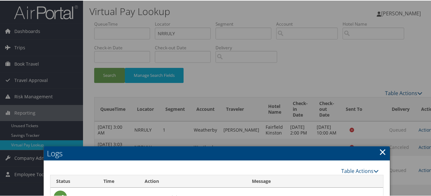
click at [376, 150] on h2 "Logs" at bounding box center [217, 152] width 346 height 14
click at [379, 150] on link "×" at bounding box center [382, 150] width 7 height 13
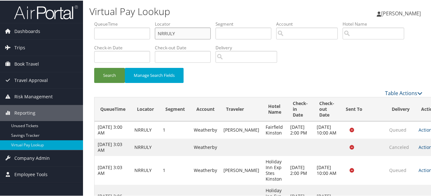
paste input "OKGPLQ"
drag, startPoint x: 205, startPoint y: 34, endPoint x: 134, endPoint y: 29, distance: 71.4
click at [134, 20] on ul "QueueTime Locator OKGPLQ Segment Account Traveler Hotel Name Check-in Date Chec…" at bounding box center [258, 20] width 329 height 0
click at [94, 67] on button "Search" at bounding box center [109, 74] width 31 height 15
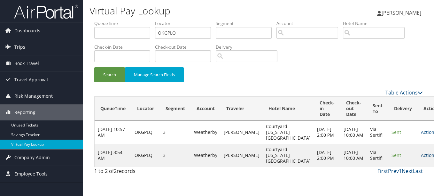
click at [434, 156] on icon at bounding box center [439, 155] width 4 height 4
click at [390, 174] on link "Logs" at bounding box center [395, 175] width 40 height 11
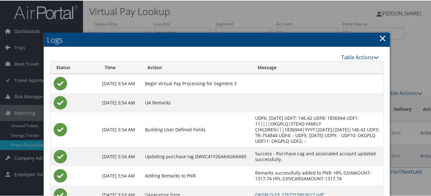
click at [380, 34] on link "×" at bounding box center [382, 37] width 7 height 13
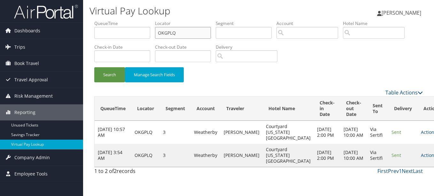
paste input "CFOODA"
drag, startPoint x: 187, startPoint y: 37, endPoint x: 113, endPoint y: 31, distance: 74.1
click at [119, 20] on ul "QueueTime Locator OKGPLQ Segment Account Traveler Hotel Name Check-in Date Chec…" at bounding box center [258, 20] width 329 height 0
click at [94, 67] on button "Search" at bounding box center [109, 74] width 31 height 15
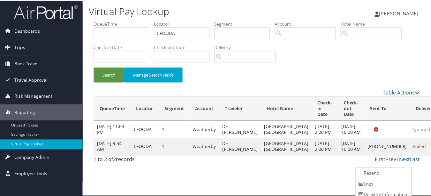
scroll to position [16, 0]
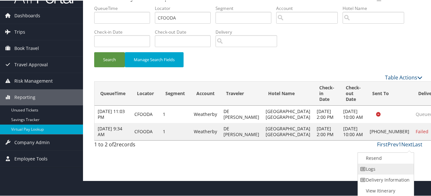
click at [401, 169] on link "Logs" at bounding box center [385, 168] width 55 height 11
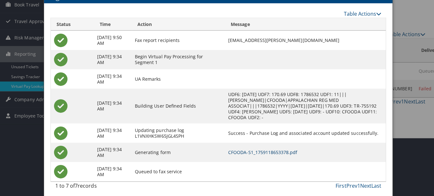
scroll to position [0, 0]
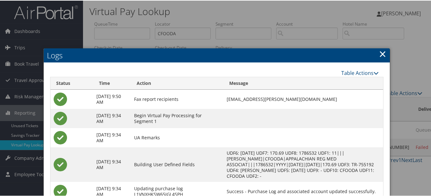
click at [383, 51] on link "×" at bounding box center [382, 53] width 7 height 13
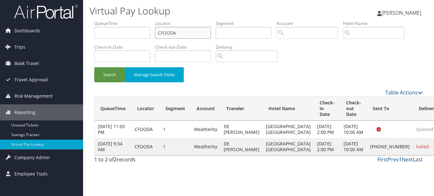
paste input "QPMNCK"
type input "CFQPMNCK"
drag, startPoint x: 203, startPoint y: 34, endPoint x: 140, endPoint y: 33, distance: 63.0
click at [141, 20] on ul "QueueTime Locator CFQPMNCK Segment Account Traveler Hotel Name Check-in Date Ch…" at bounding box center [258, 20] width 329 height 0
paste input "QPMNCK"
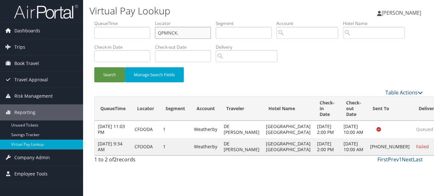
click at [94, 67] on button "Search" at bounding box center [109, 74] width 31 height 15
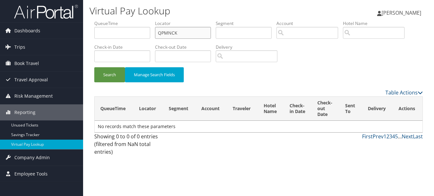
click at [94, 67] on button "Search" at bounding box center [109, 74] width 31 height 15
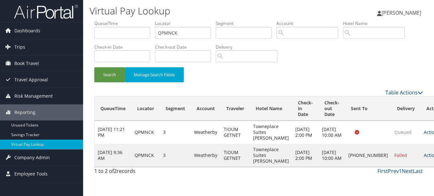
click at [424, 158] on link "Actions" at bounding box center [434, 155] width 20 height 6
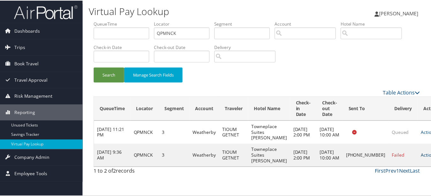
scroll to position [10, 0]
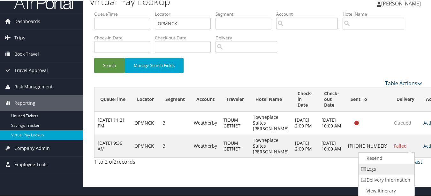
click at [402, 166] on link "Logs" at bounding box center [386, 168] width 55 height 11
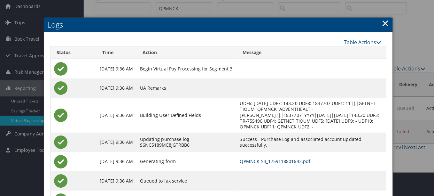
scroll to position [0, 0]
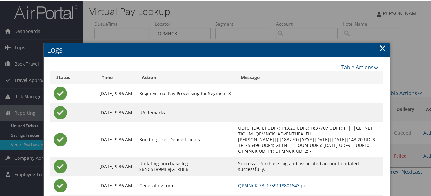
click at [379, 50] on link "×" at bounding box center [382, 47] width 7 height 13
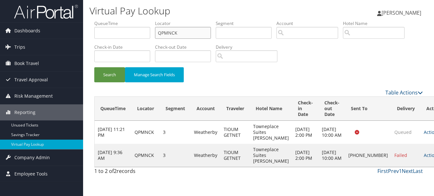
paste input "IDLXWC"
drag, startPoint x: 179, startPoint y: 28, endPoint x: 119, endPoint y: 29, distance: 60.1
click at [119, 20] on ul "QueueTime Locator IDLXWC Segment Account Traveler Hotel Name Check-in Date Chec…" at bounding box center [258, 20] width 329 height 0
type input "IDLXWC"
click at [94, 67] on button "Search" at bounding box center [109, 74] width 31 height 15
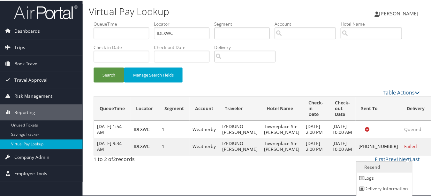
scroll to position [10, 0]
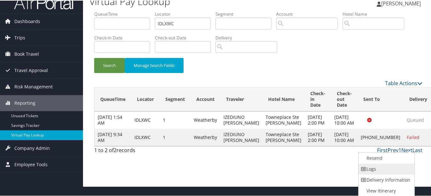
click at [381, 169] on link "Logs" at bounding box center [386, 168] width 55 height 11
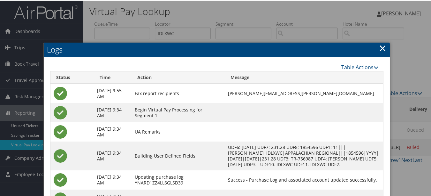
scroll to position [55, 0]
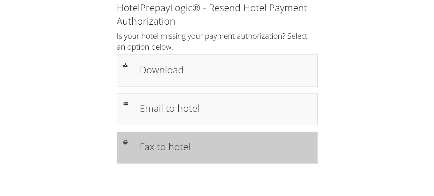
click at [181, 135] on div "Fax to hotel" at bounding box center [217, 147] width 201 height 32
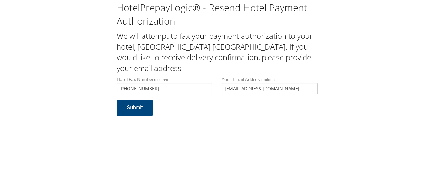
click at [223, 88] on input "[EMAIL_ADDRESS][DOMAIN_NAME]" at bounding box center [270, 88] width 96 height 12
click at [132, 109] on button "Submit" at bounding box center [135, 107] width 36 height 16
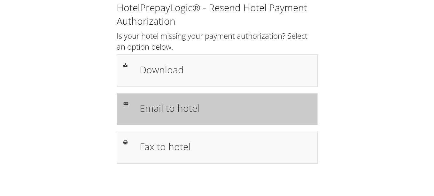
click at [163, 121] on div "Email to hotel" at bounding box center [217, 109] width 201 height 32
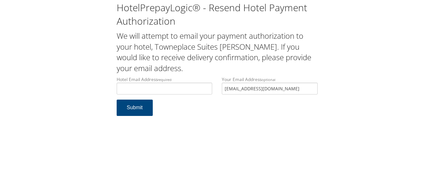
click at [223, 87] on input "[EMAIL_ADDRESS][DOMAIN_NAME]" at bounding box center [270, 88] width 96 height 12
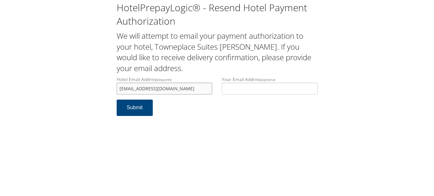
type input "[EMAIL_ADDRESS][DOMAIN_NAME]"
click at [218, 111] on form "Hotel Email Address required [EMAIL_ADDRESS][DOMAIN_NAME] Hotel email address i…" at bounding box center [217, 99] width 201 height 46
click at [133, 110] on button "Submit" at bounding box center [135, 107] width 36 height 16
click at [185, 88] on input "[EMAIL_ADDRESS][DOMAIN_NAME]" at bounding box center [165, 88] width 96 height 12
click at [184, 88] on input "[EMAIL_ADDRESS][DOMAIN_NAME]" at bounding box center [165, 88] width 96 height 12
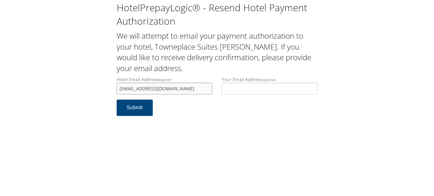
click at [184, 88] on input "[EMAIL_ADDRESS][DOMAIN_NAME]" at bounding box center [165, 88] width 96 height 12
click at [186, 86] on input "tpscalhoun@gmail.com" at bounding box center [165, 88] width 96 height 12
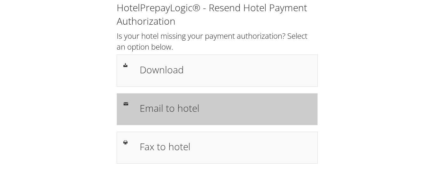
click at [206, 105] on h1 "Email to hotel" at bounding box center [225, 108] width 171 height 14
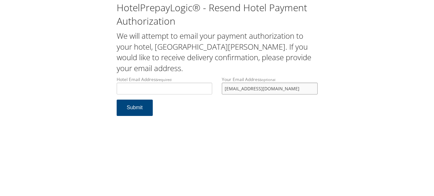
drag, startPoint x: 296, startPoint y: 90, endPoint x: 202, endPoint y: 90, distance: 94.3
click at [202, 90] on div "Hotel Email Address required Hotel email address is required Your Email Address…" at bounding box center [217, 87] width 211 height 23
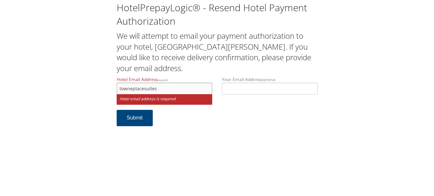
type input "towneplacesuites"
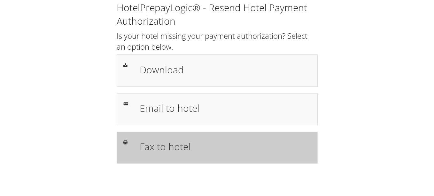
click at [199, 154] on div "Fax to hotel" at bounding box center [225, 147] width 181 height 19
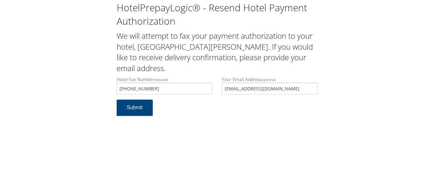
click at [218, 76] on div "Your Email Address optional amaechiizediuno@yahoo.co.uk" at bounding box center [269, 87] width 105 height 23
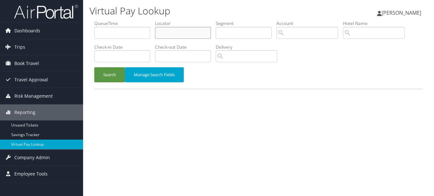
click at [192, 34] on input "text" at bounding box center [183, 33] width 56 height 12
paste input "MAHZII"
click at [94, 67] on button "Search" at bounding box center [109, 74] width 31 height 15
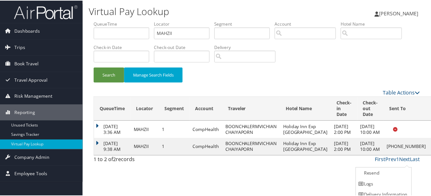
scroll to position [16, 0]
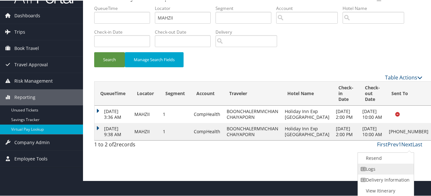
click at [399, 166] on link "Logs" at bounding box center [385, 168] width 55 height 11
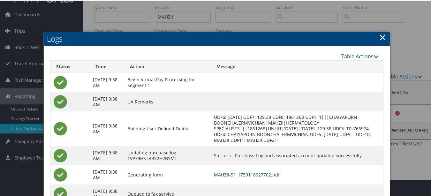
scroll to position [16, 0]
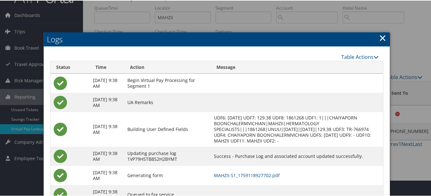
click at [295, 35] on h2 "Logs" at bounding box center [217, 39] width 346 height 14
click at [380, 36] on link "×" at bounding box center [382, 37] width 7 height 13
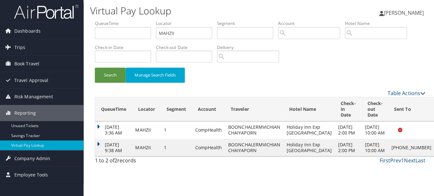
scroll to position [0, 0]
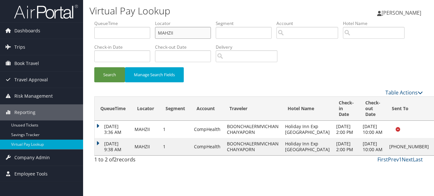
drag, startPoint x: 178, startPoint y: 28, endPoint x: 114, endPoint y: 25, distance: 64.3
click at [114, 20] on ul "QueueTime Locator MAHZII Segment Account Traveler Hotel Name Check-in Date Chec…" at bounding box center [258, 20] width 329 height 0
paste input "COAQCT"
click at [94, 67] on button "Search" at bounding box center [109, 74] width 31 height 15
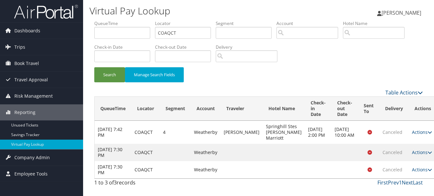
click at [190, 38] on li "Locator COAQCT" at bounding box center [185, 31] width 61 height 23
paste input "ITSTJJ"
drag, startPoint x: 185, startPoint y: 34, endPoint x: 137, endPoint y: 34, distance: 47.3
click at [137, 20] on ul "QueueTime Locator ITSTJJ Segment Account Traveler Hotel Name Check-in Date Chec…" at bounding box center [258, 20] width 329 height 0
click at [94, 67] on button "Search" at bounding box center [109, 74] width 31 height 15
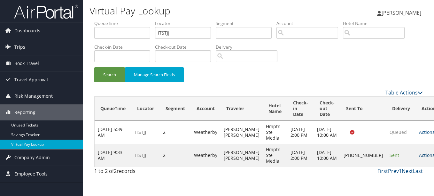
click at [419, 158] on link "Actions" at bounding box center [429, 155] width 20 height 6
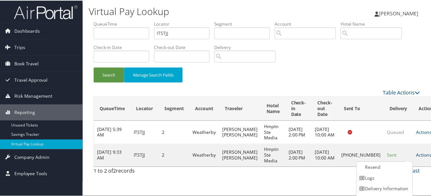
scroll to position [10, 0]
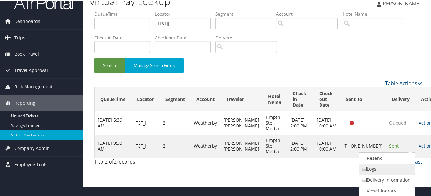
click at [406, 166] on link "Logs" at bounding box center [386, 168] width 55 height 11
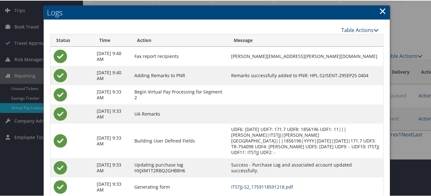
scroll to position [0, 0]
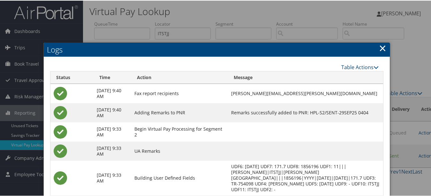
click at [374, 45] on h2 "Logs" at bounding box center [217, 49] width 346 height 14
click at [381, 46] on link "×" at bounding box center [382, 47] width 7 height 13
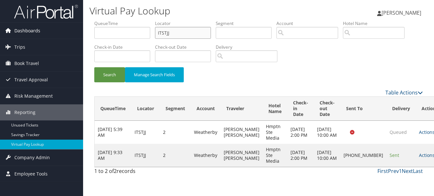
drag, startPoint x: 184, startPoint y: 30, endPoint x: 77, endPoint y: 30, distance: 107.4
click at [77, 30] on div "Dashboards AirPortal 360™ (Manager) My Travel Dashboard Trips Airtinerary® Look…" at bounding box center [217, 98] width 434 height 196
paste input "LJWDIL"
click at [94, 67] on button "Search" at bounding box center [109, 74] width 31 height 15
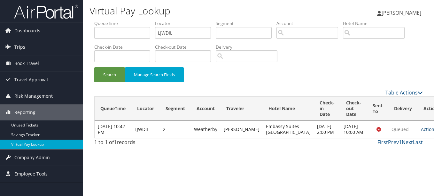
click at [421, 132] on link "Actions" at bounding box center [431, 129] width 20 height 6
click at [399, 152] on link "Logs" at bounding box center [395, 152] width 40 height 11
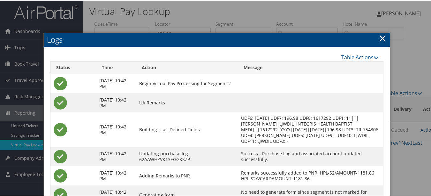
click at [380, 41] on link "×" at bounding box center [382, 37] width 7 height 13
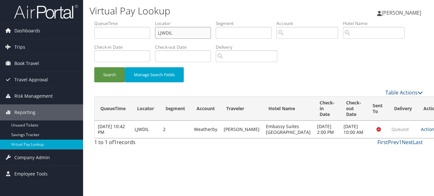
drag, startPoint x: 190, startPoint y: 27, endPoint x: 129, endPoint y: 31, distance: 60.9
click at [129, 20] on ul "QueueTime Locator LJWDIL Segment Account Traveler Hotel Name Check-in Date Chec…" at bounding box center [258, 20] width 329 height 0
paste input "HRTNEX"
click at [94, 67] on button "Search" at bounding box center [109, 74] width 31 height 15
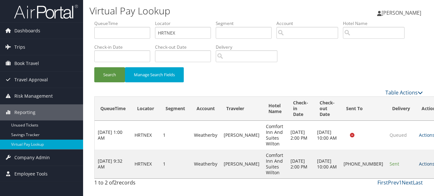
click at [434, 163] on icon at bounding box center [437, 163] width 4 height 4
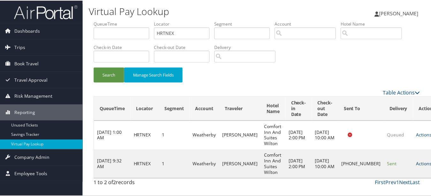
scroll to position [16, 0]
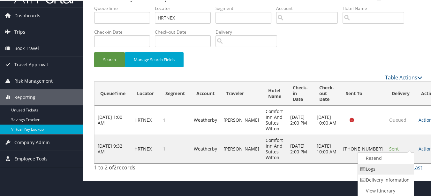
click at [403, 168] on link "Logs" at bounding box center [385, 168] width 55 height 11
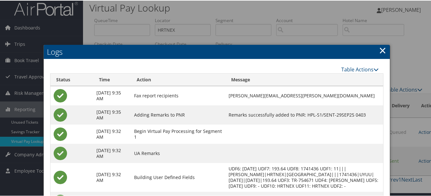
scroll to position [0, 0]
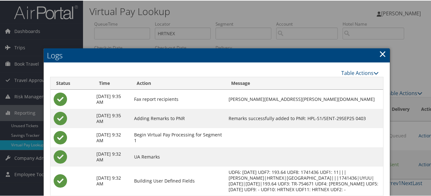
click at [383, 54] on link "×" at bounding box center [382, 53] width 7 height 13
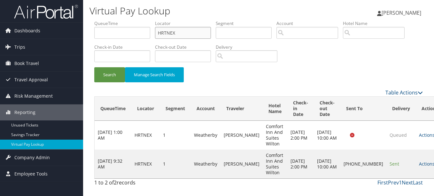
drag, startPoint x: 187, startPoint y: 34, endPoint x: 119, endPoint y: 31, distance: 68.1
click at [126, 20] on ul "QueueTime Locator HRTNEX Segment Account Traveler Hotel Name Check-in Date Chec…" at bounding box center [258, 20] width 329 height 0
paste input "SALVL"
click at [94, 67] on button "Search" at bounding box center [109, 74] width 31 height 15
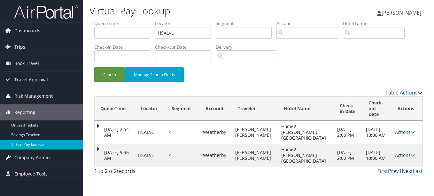
click at [393, 151] on td "Actions Resend Logs View Itinerary" at bounding box center [407, 154] width 31 height 23
click at [395, 152] on link "Actions" at bounding box center [405, 155] width 20 height 6
click at [386, 170] on link "Logs" at bounding box center [389, 169] width 40 height 11
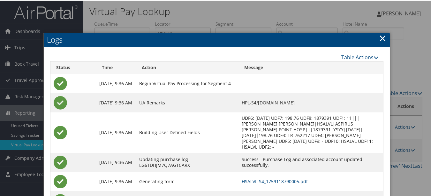
click at [381, 39] on link "×" at bounding box center [382, 37] width 7 height 13
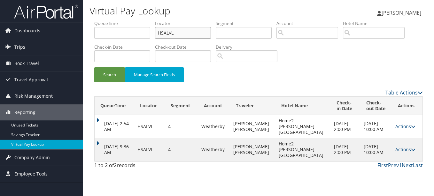
drag, startPoint x: 140, startPoint y: 31, endPoint x: 131, endPoint y: 29, distance: 9.0
click at [131, 20] on ul "QueueTime Locator HSALVL Segment Account Traveler Hotel Name Check-in Date Chec…" at bounding box center [258, 20] width 329 height 0
paste input "QQADIT"
type input "QQADIT"
click at [94, 67] on button "Search" at bounding box center [109, 74] width 31 height 15
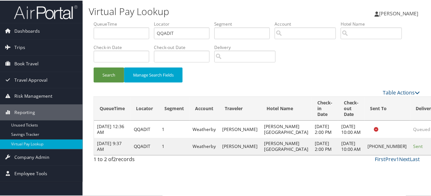
scroll to position [16, 0]
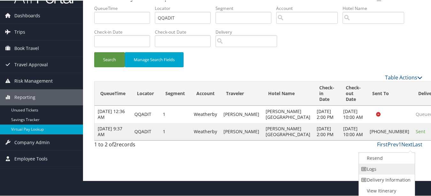
click at [400, 170] on link "Logs" at bounding box center [386, 168] width 55 height 11
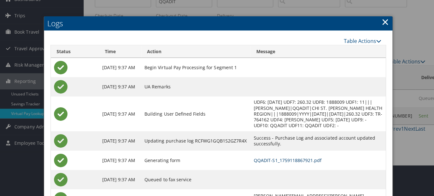
scroll to position [0, 0]
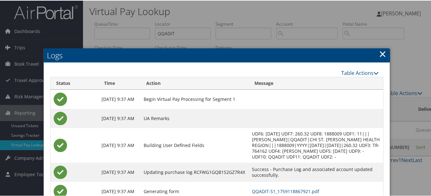
click at [379, 54] on link "×" at bounding box center [382, 53] width 7 height 13
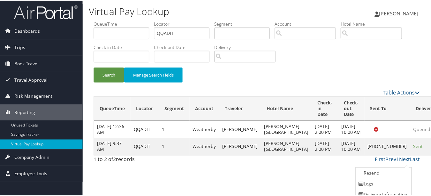
scroll to position [16, 0]
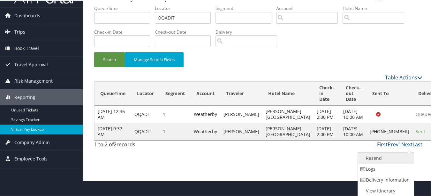
click at [375, 160] on link "Resend" at bounding box center [385, 157] width 55 height 11
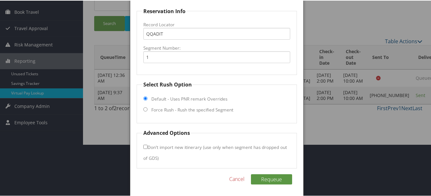
scroll to position [53, 0]
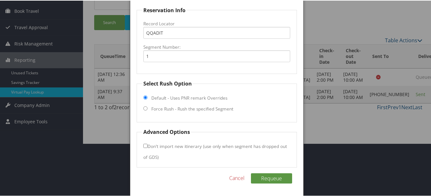
click at [180, 111] on label "Force Rush - Rush the specified Segment" at bounding box center [192, 108] width 82 height 6
click at [148, 110] on input "Force Rush - Rush the specified Segment" at bounding box center [145, 107] width 4 height 4
radio input "true"
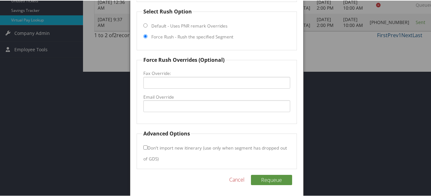
scroll to position [126, 0]
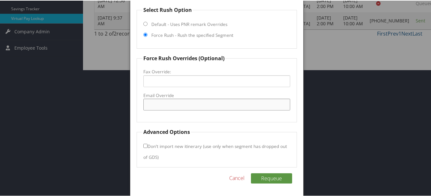
click at [187, 103] on input "Email Override" at bounding box center [216, 104] width 147 height 12
click at [143, 81] on input "Fax Override:" at bounding box center [216, 80] width 147 height 12
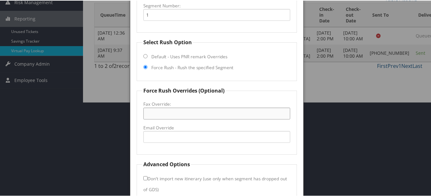
scroll to position [94, 0]
click at [184, 113] on input "Fax Override:" at bounding box center [216, 112] width 147 height 12
paste input "(979) 810-0612"
type input "(979) 810-0612"
click at [310, 143] on div at bounding box center [217, 98] width 434 height 196
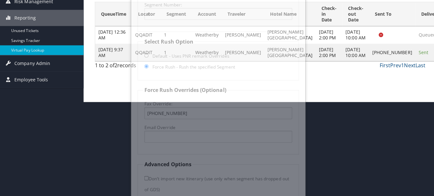
scroll to position [0, 0]
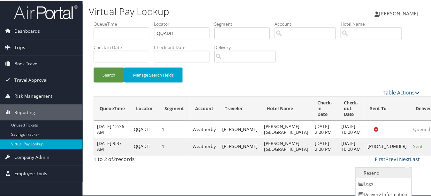
scroll to position [16, 0]
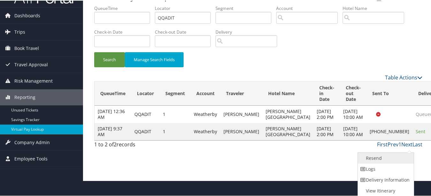
click at [390, 156] on link "Resend" at bounding box center [385, 157] width 55 height 11
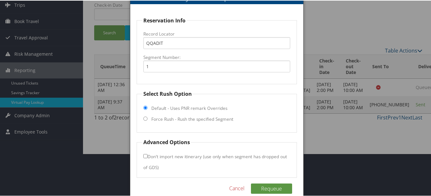
scroll to position [53, 0]
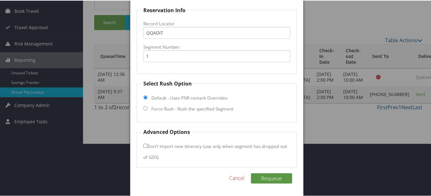
click at [182, 110] on label "Force Rush - Rush the specified Segment" at bounding box center [192, 108] width 82 height 6
click at [148, 110] on input "Force Rush - Rush the specified Segment" at bounding box center [145, 107] width 4 height 4
radio input "true"
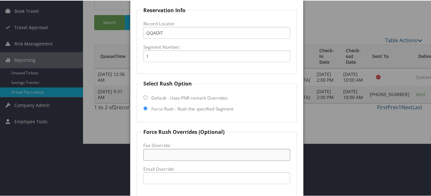
click at [178, 155] on input "Fax Override:" at bounding box center [216, 154] width 147 height 12
paste input "(979) 810-0612"
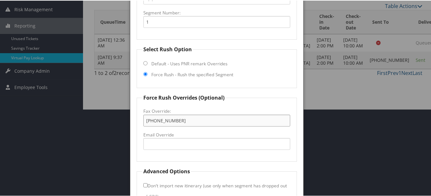
scroll to position [126, 0]
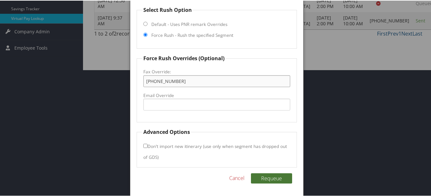
type input "(979) 810-0612"
click at [259, 176] on button "Requeue" at bounding box center [271, 177] width 41 height 10
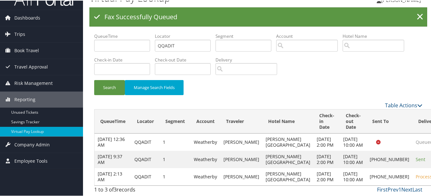
scroll to position [22, 0]
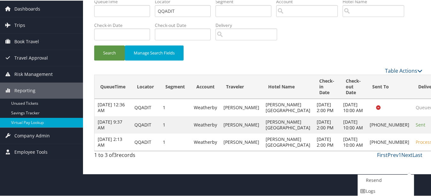
scroll to position [44, 0]
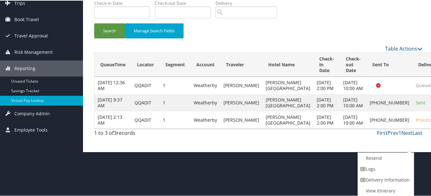
click at [108, 128] on td "Sep 30, 2025 2:13 AM" at bounding box center [113, 119] width 37 height 17
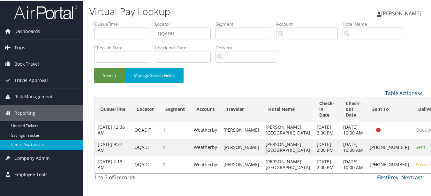
scroll to position [22, 0]
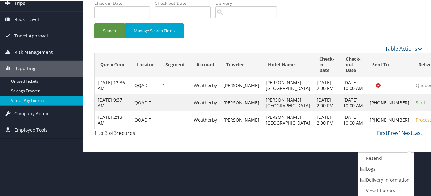
scroll to position [12, 0]
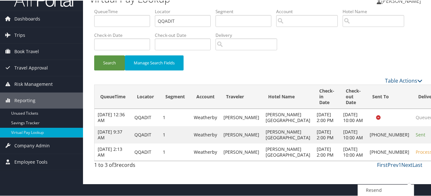
click at [191, 125] on td "1" at bounding box center [175, 116] width 31 height 17
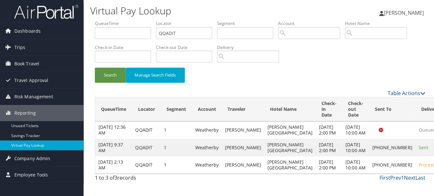
scroll to position [0, 0]
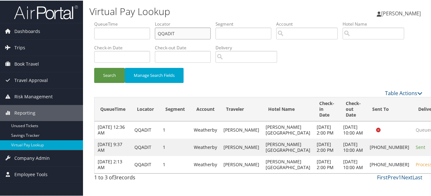
drag, startPoint x: 186, startPoint y: 30, endPoint x: 113, endPoint y: 25, distance: 73.3
click at [116, 20] on ul "QueueTime Locator QQADIT Segment Account Traveler Hotel Name Check-in Date Chec…" at bounding box center [258, 20] width 329 height 0
paste input "HWKCQS"
click at [94, 67] on button "Search" at bounding box center [109, 74] width 31 height 15
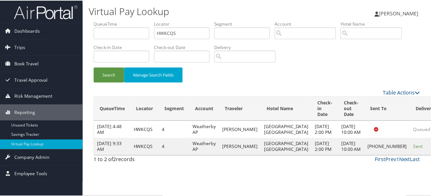
scroll to position [16, 0]
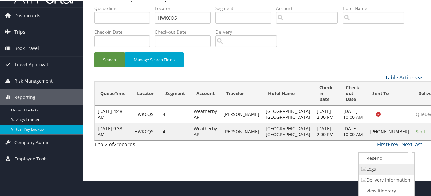
click at [394, 167] on link "Logs" at bounding box center [386, 168] width 55 height 11
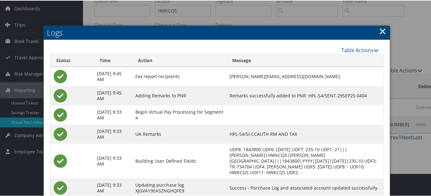
scroll to position [0, 0]
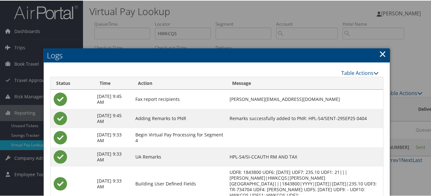
click at [381, 52] on link "×" at bounding box center [382, 53] width 7 height 13
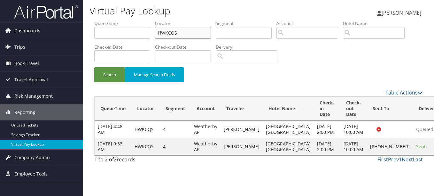
paste input "MUXSNE"
drag, startPoint x: 199, startPoint y: 31, endPoint x: 72, endPoint y: 31, distance: 127.2
click at [72, 31] on div "Dashboards AirPortal 360™ (Manager) My Travel Dashboard Trips Airtinerary® Look…" at bounding box center [217, 98] width 434 height 196
click at [94, 67] on button "Search" at bounding box center [109, 74] width 31 height 15
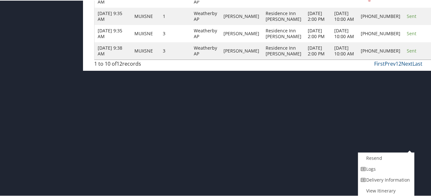
click at [398, 170] on link "Logs" at bounding box center [386, 168] width 55 height 11
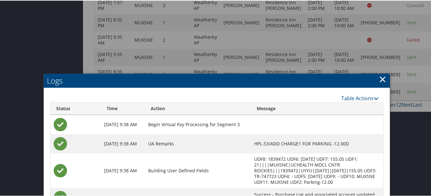
scroll to position [139, 0]
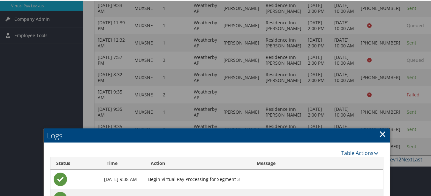
click at [379, 130] on link "×" at bounding box center [382, 133] width 7 height 13
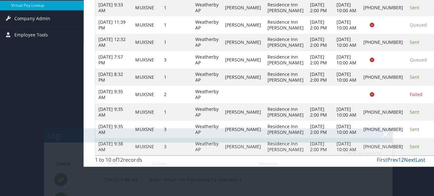
scroll to position [0, 0]
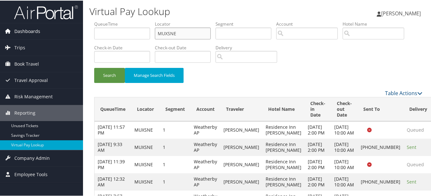
drag, startPoint x: 185, startPoint y: 33, endPoint x: 80, endPoint y: 33, distance: 105.1
click at [80, 33] on div "Dashboards AirPortal 360™ (Manager) My Travel Dashboard Trips Airtinerary® Look…" at bounding box center [217, 152] width 434 height 304
paste input "LCPFAQ"
type input "LCPFAQ"
click at [94, 67] on button "Search" at bounding box center [109, 74] width 31 height 15
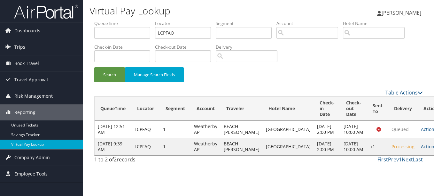
click at [434, 149] on icon at bounding box center [439, 146] width 4 height 4
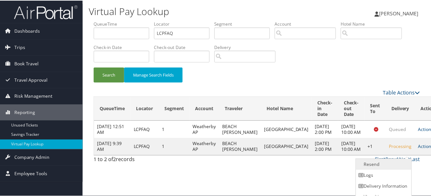
scroll to position [7, 0]
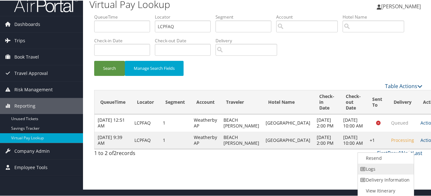
click at [398, 164] on link "Logs" at bounding box center [385, 168] width 55 height 11
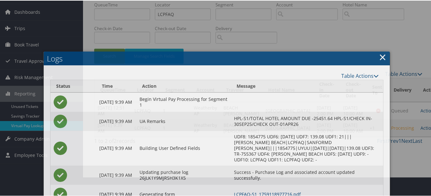
scroll to position [33, 0]
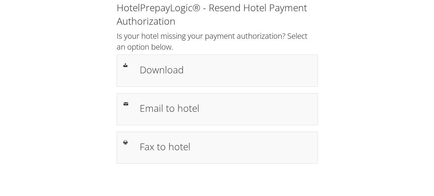
click at [356, 112] on div "HotelPrepayLogic® - Resend Hotel Payment Authorization Is your hotel missing yo…" at bounding box center [216, 85] width 421 height 170
click at [352, 121] on div "HotelPrepayLogic® - Resend Hotel Payment Authorization Is your hotel missing yo…" at bounding box center [216, 85] width 421 height 170
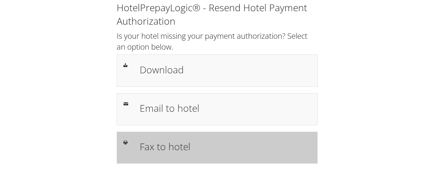
click at [132, 144] on div at bounding box center [127, 142] width 16 height 8
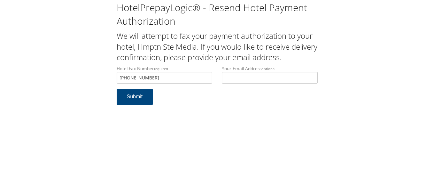
click at [117, 89] on button "Submit" at bounding box center [135, 97] width 36 height 16
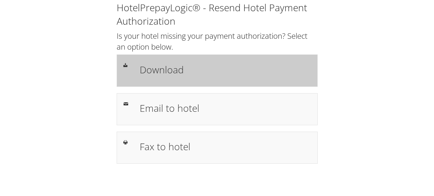
click at [281, 74] on h1 "Download" at bounding box center [225, 69] width 171 height 14
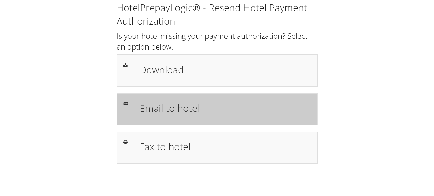
click at [213, 105] on h1 "Email to hotel" at bounding box center [225, 108] width 171 height 14
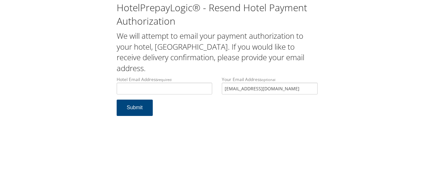
click at [208, 85] on div "Hotel Email Address required Hotel email address is required Your Email Address…" at bounding box center [217, 87] width 211 height 23
type input "c"
type input "[EMAIL_ADDRESS][DOMAIN_NAME]"
drag, startPoint x: 304, startPoint y: 88, endPoint x: 204, endPoint y: 88, distance: 100.0
click at [204, 88] on div "Hotel Email Address required Hotel email address is required Your Email Address…" at bounding box center [217, 87] width 211 height 23
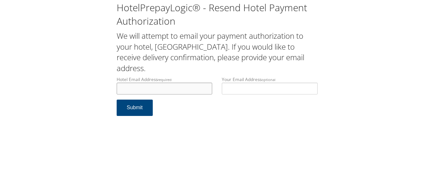
click at [174, 91] on input "Hotel Email Address required" at bounding box center [165, 88] width 96 height 12
paste input "ecare@chghealthcare.com"
type input "ecare@chghealthcare.com"
click at [142, 110] on button "Submit" at bounding box center [135, 107] width 36 height 16
click at [232, 143] on div "HotelPrepayLogic® - Resend Hotel Payment Authorization We will attempt to email…" at bounding box center [217, 98] width 434 height 196
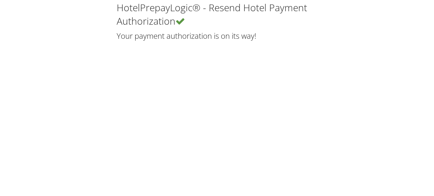
click at [123, 133] on div "HotelPrepayLogic® - Resend Hotel Payment Authorization Your payment authorizati…" at bounding box center [217, 98] width 434 height 196
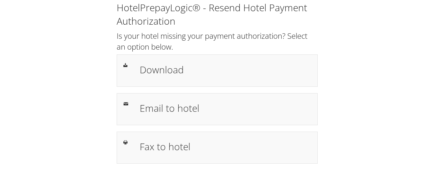
click at [363, 96] on div "HotelPrepayLogic® - Resend Hotel Payment Authorization Is your hotel missing yo…" at bounding box center [216, 85] width 421 height 170
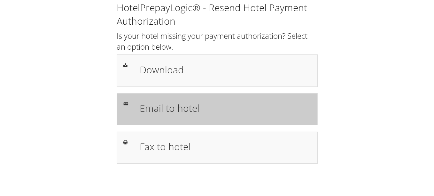
click at [205, 116] on div "Email to hotel" at bounding box center [225, 109] width 181 height 19
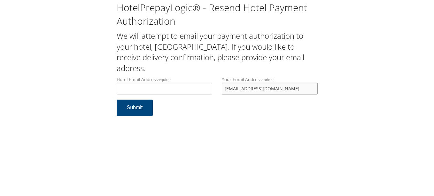
drag, startPoint x: 296, startPoint y: 75, endPoint x: 226, endPoint y: 77, distance: 70.3
click at [226, 82] on input "[EMAIL_ADDRESS][DOMAIN_NAME]" at bounding box center [270, 88] width 96 height 12
